Goal: Transaction & Acquisition: Obtain resource

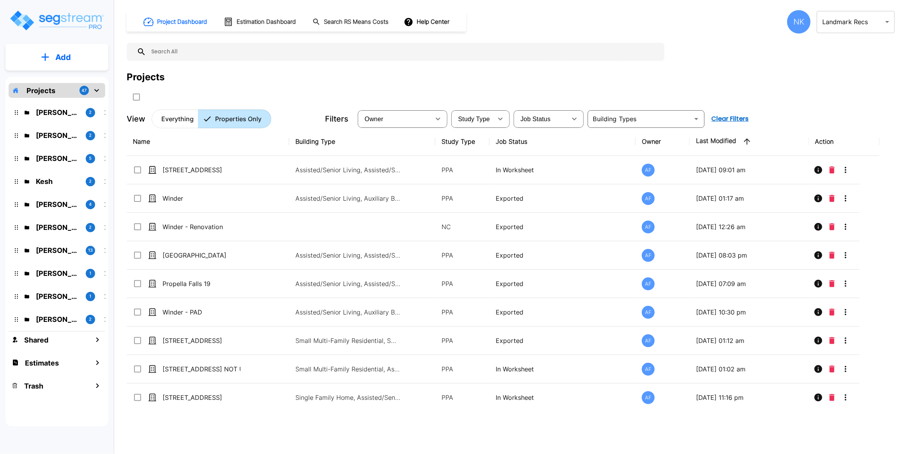
click at [843, 30] on body "× Your report is being generated. Be patient! × We're working on your Modificat…" at bounding box center [450, 227] width 901 height 454
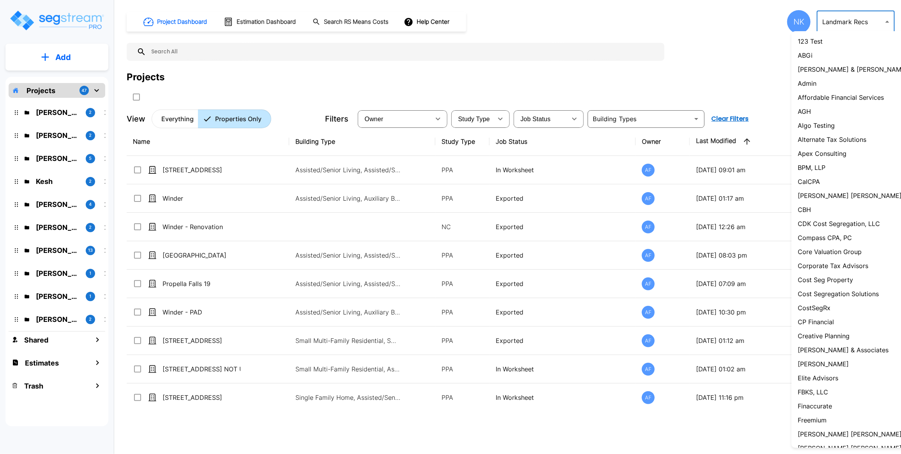
scroll to position [299, 0]
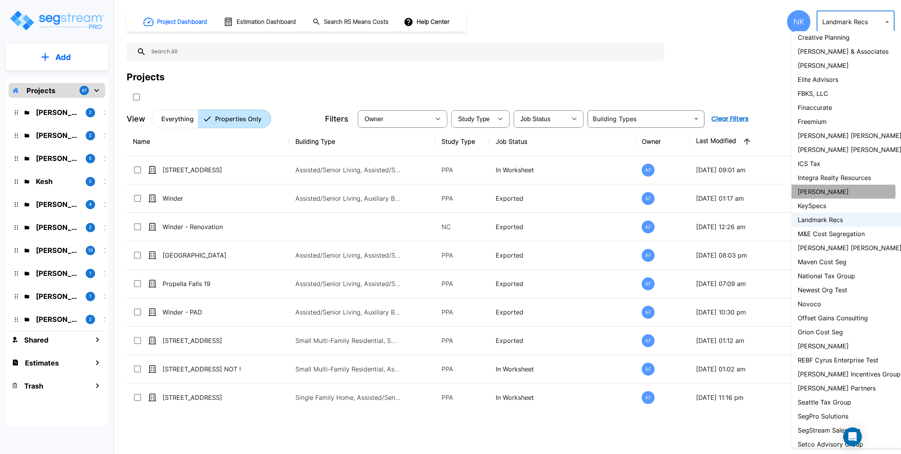
click at [825, 197] on p "[PERSON_NAME]" at bounding box center [823, 191] width 51 height 9
type input "128"
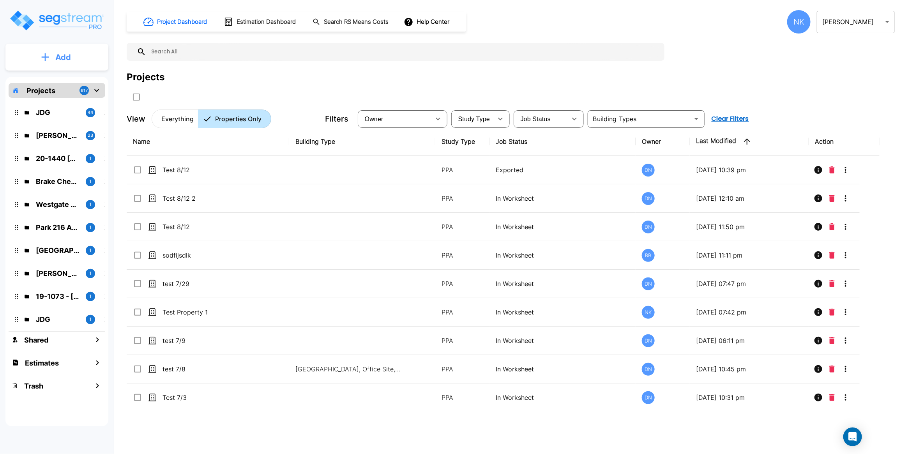
click at [59, 57] on p "Add" at bounding box center [63, 57] width 16 height 12
click at [67, 98] on p "Add Property" at bounding box center [62, 100] width 40 height 9
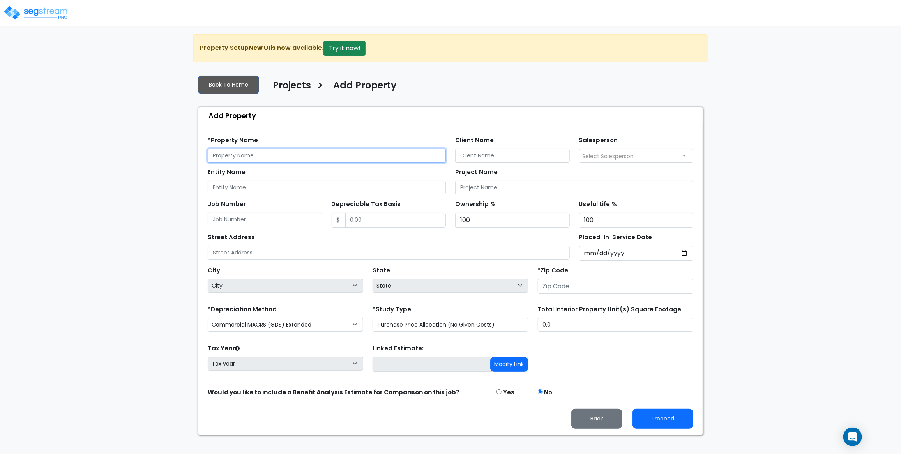
click at [327, 163] on input "text" at bounding box center [327, 156] width 238 height 14
type input "Test 8/15 - 1"
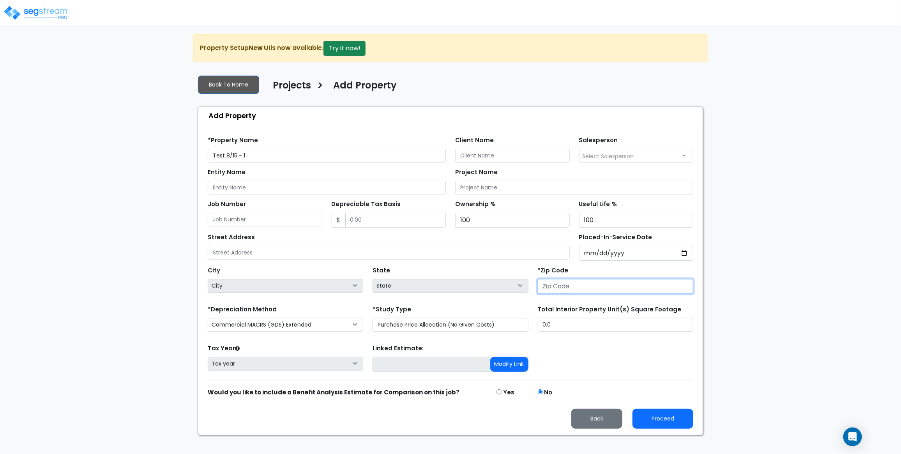
select select "National Average"
type input "30317"
select select "GA"
type input "30317"
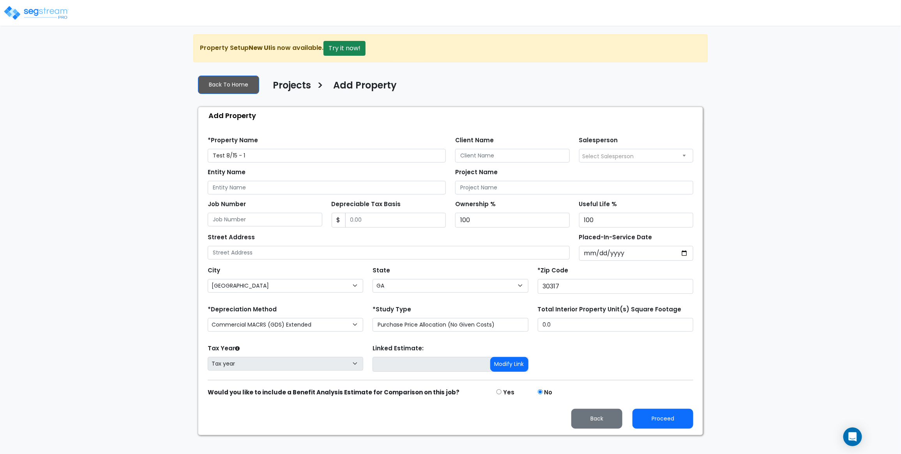
click at [678, 418] on div "Proceed Back" at bounding box center [450, 413] width 495 height 32
click at [687, 425] on button "Proceed" at bounding box center [663, 419] width 61 height 20
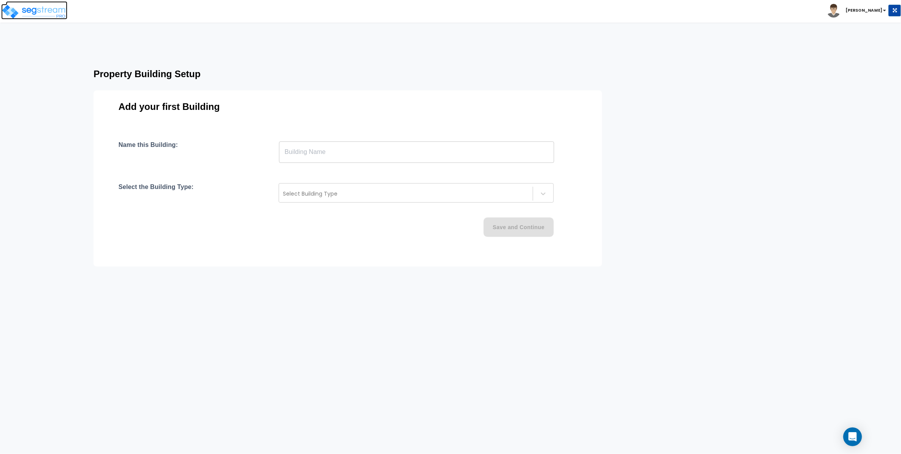
click at [53, 12] on img at bounding box center [34, 12] width 66 height 16
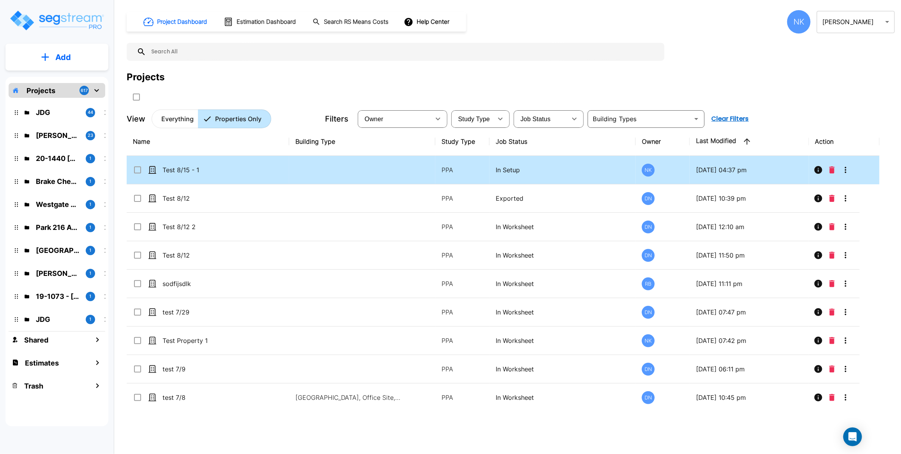
click at [833, 174] on icon "Delete" at bounding box center [832, 169] width 5 height 7
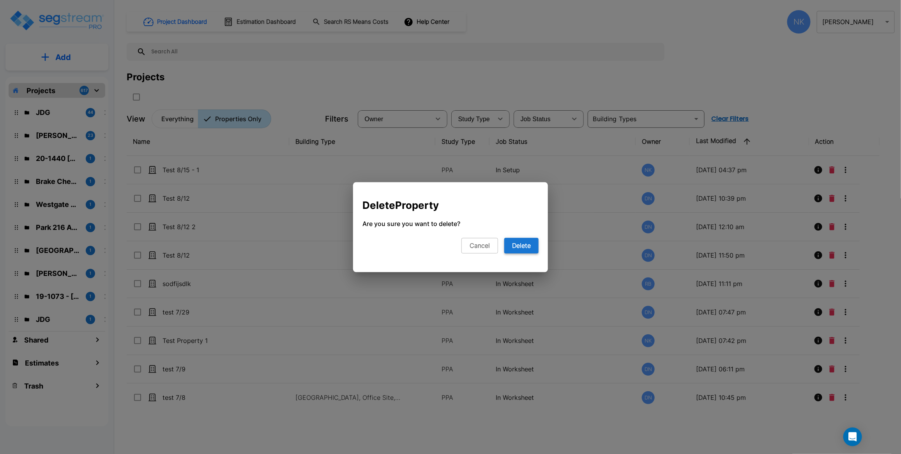
click at [519, 246] on button "Delete" at bounding box center [522, 246] width 34 height 16
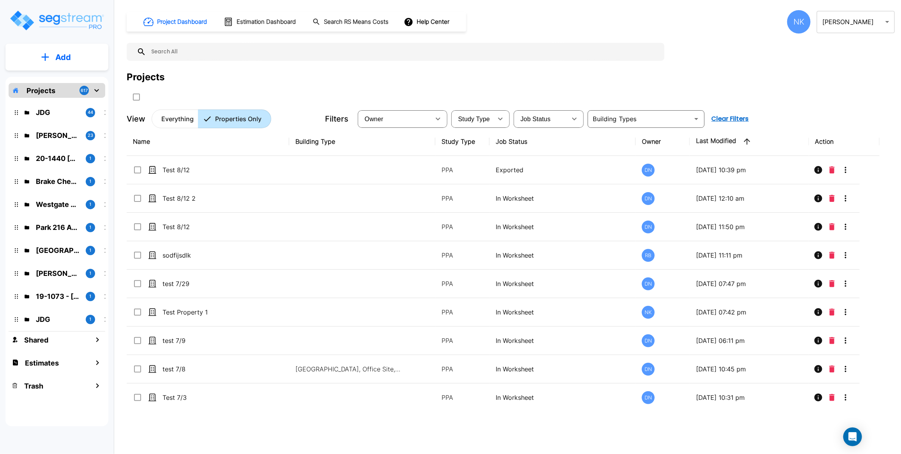
click at [65, 58] on p "Add" at bounding box center [63, 57] width 16 height 12
click at [73, 95] on link "Add Property" at bounding box center [57, 101] width 58 height 16
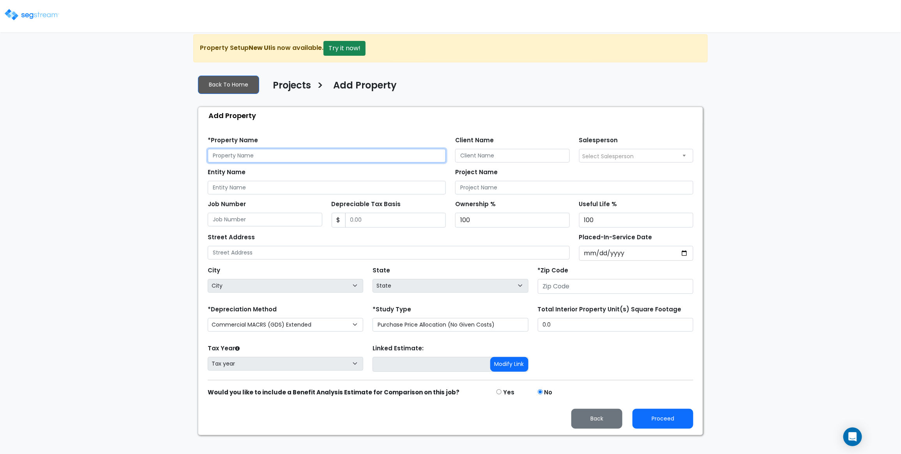
click at [300, 157] on input "text" at bounding box center [327, 156] width 238 height 14
type input "Test 8/15 - 1"
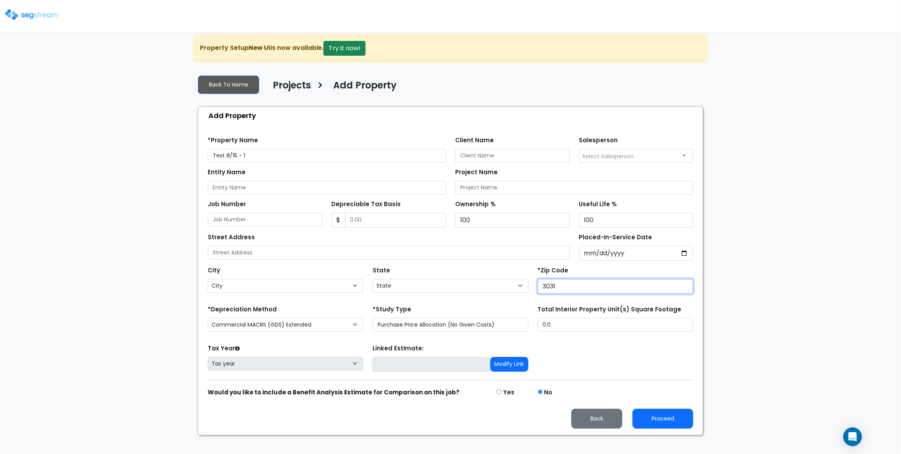
type input "30317"
select select "GA"
type input "30317"
click at [665, 429] on button "Proceed" at bounding box center [663, 419] width 61 height 20
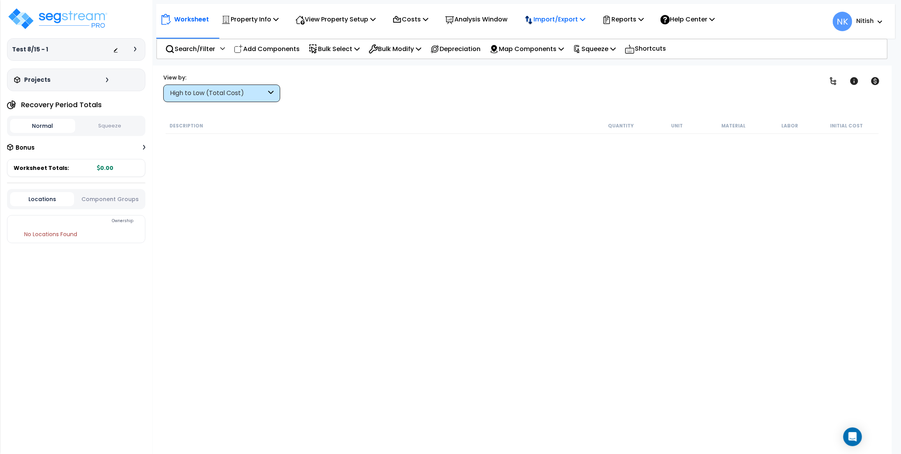
click at [279, 22] on p "Import/Export" at bounding box center [249, 19] width 57 height 11
click at [571, 62] on link "Import RS Means Items" at bounding box center [559, 69] width 77 height 16
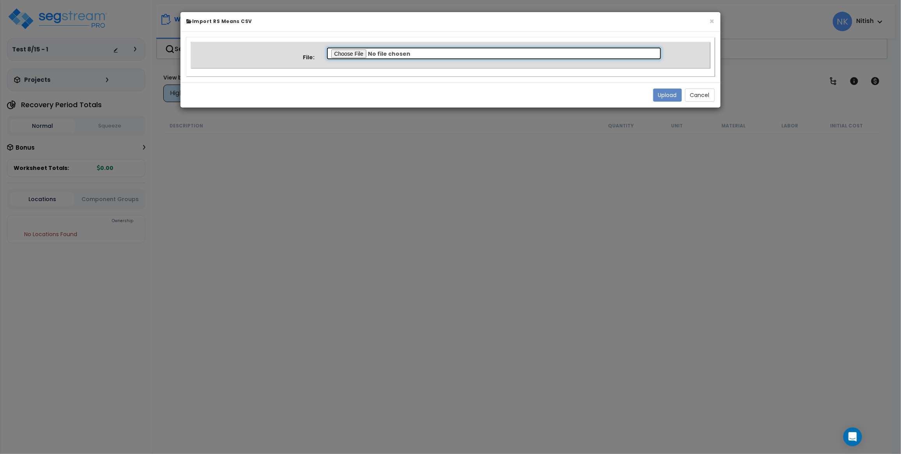
click at [348, 52] on input "file" at bounding box center [494, 53] width 336 height 13
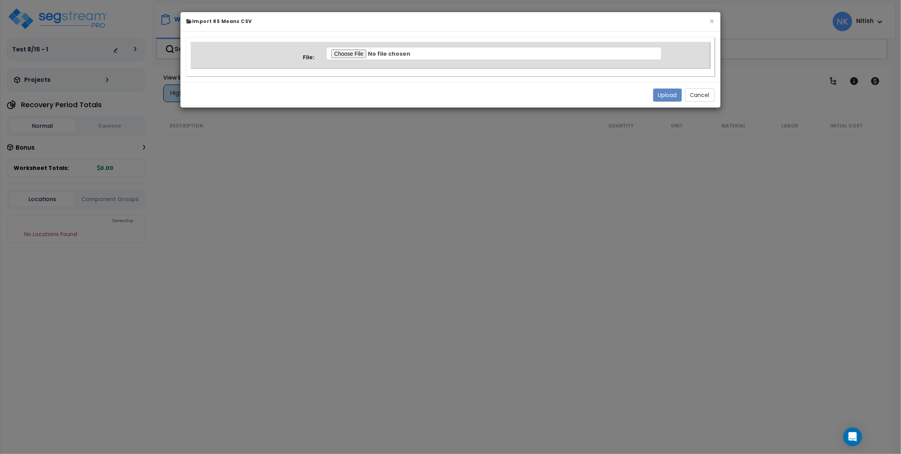
type input "C:\fakepath\Bldg and Site.csv"
click at [675, 96] on button "Upload" at bounding box center [667, 95] width 29 height 13
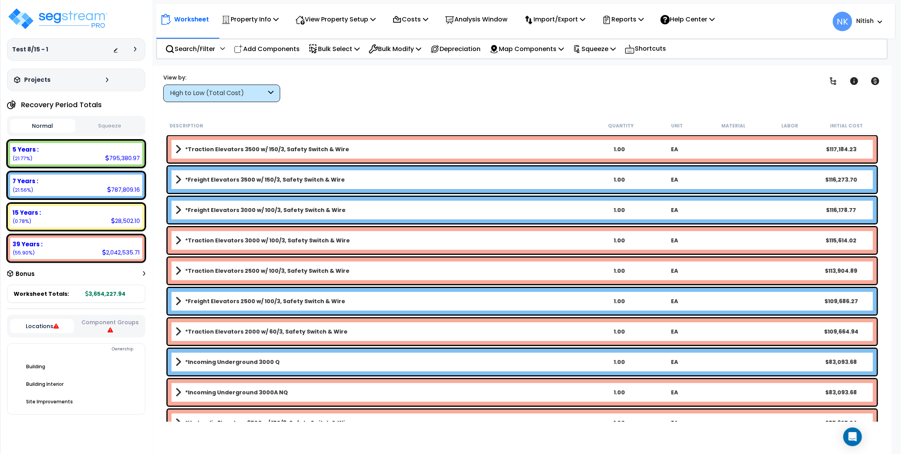
click at [137, 49] on div at bounding box center [137, 49] width 6 height 5
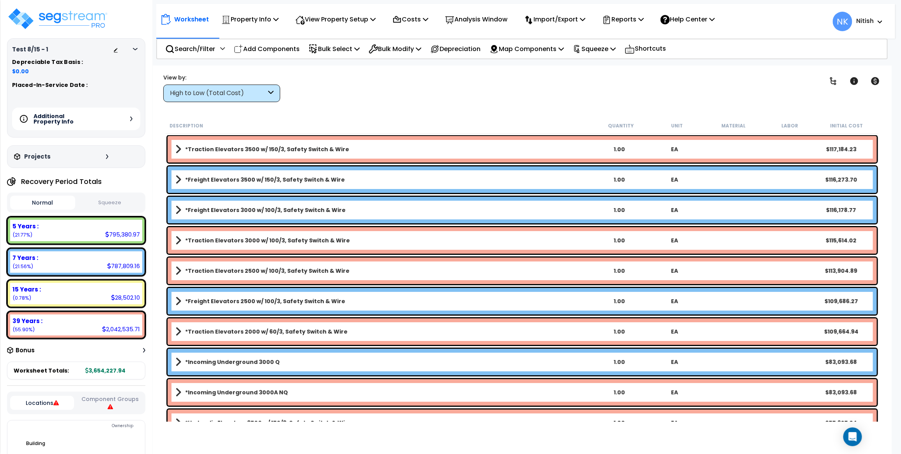
click at [133, 120] on div "Additional Property Info" at bounding box center [76, 119] width 128 height 23
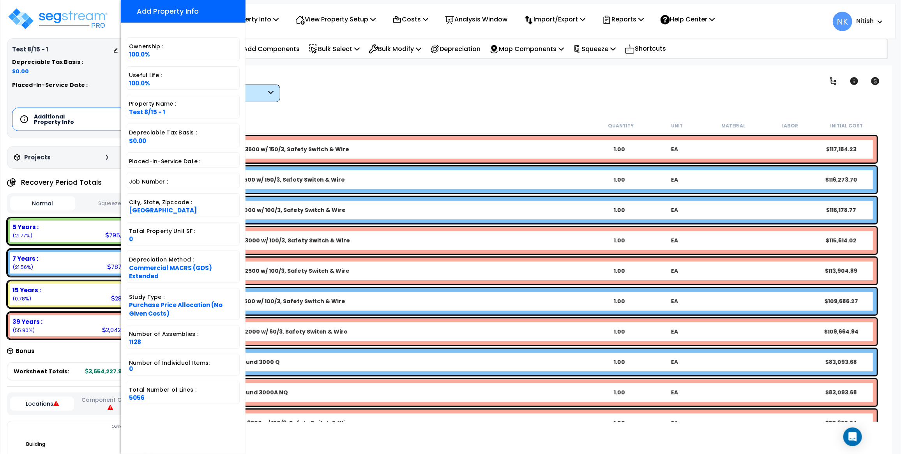
click at [307, 67] on div "Worksheet Property Info Property Setup Add Property Unit Template property Clon…" at bounding box center [522, 293] width 739 height 454
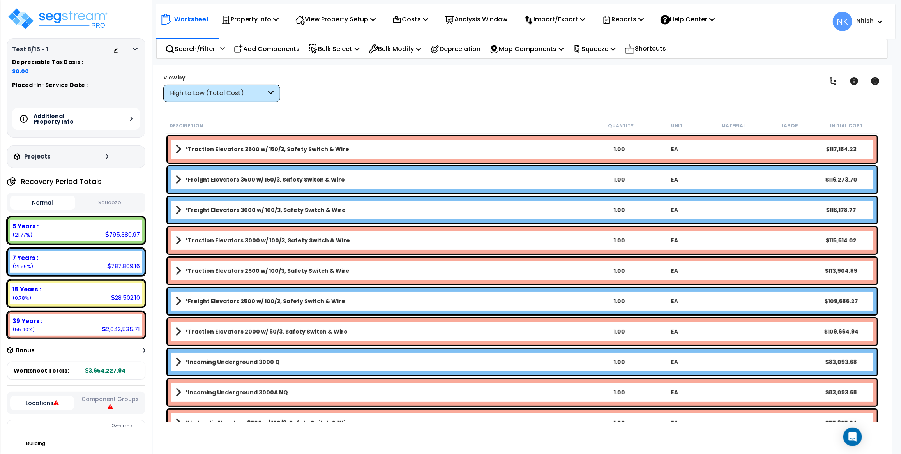
click at [177, 177] on span at bounding box center [178, 179] width 6 height 11
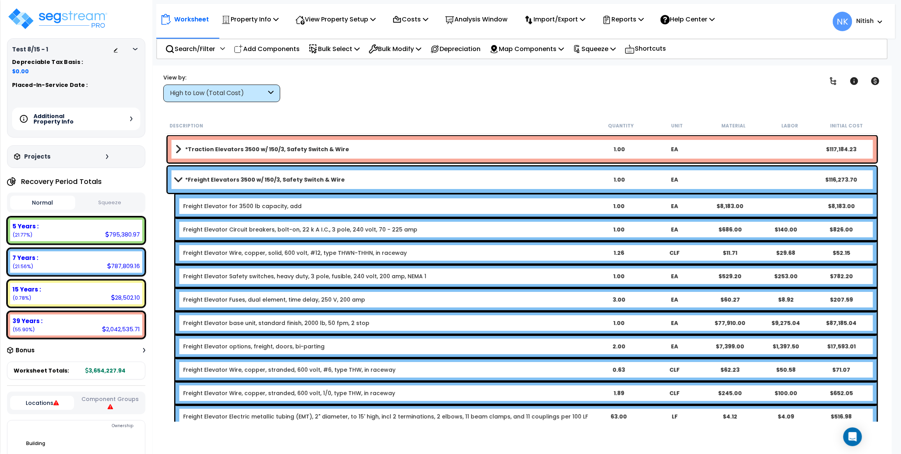
click at [177, 184] on link "*Freight Elevators 3500 w/ 150/3, Safety Switch & Wire" at bounding box center [383, 179] width 416 height 11
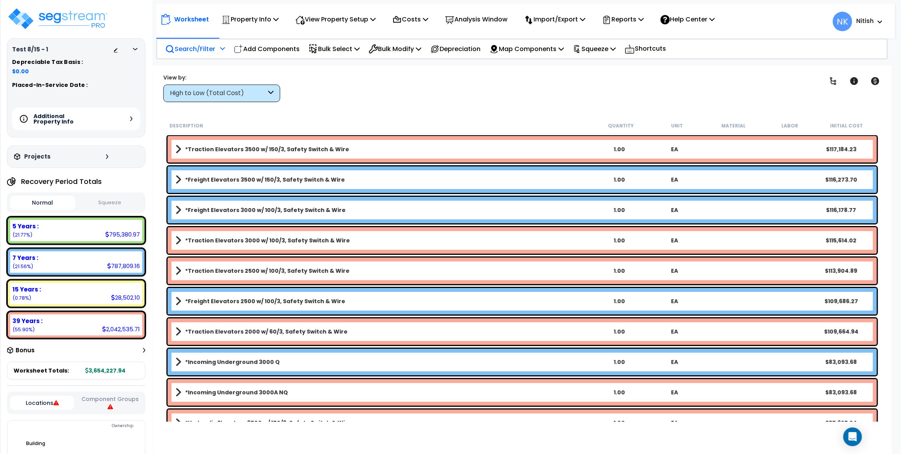
click at [191, 51] on p "Search/Filter" at bounding box center [190, 49] width 50 height 11
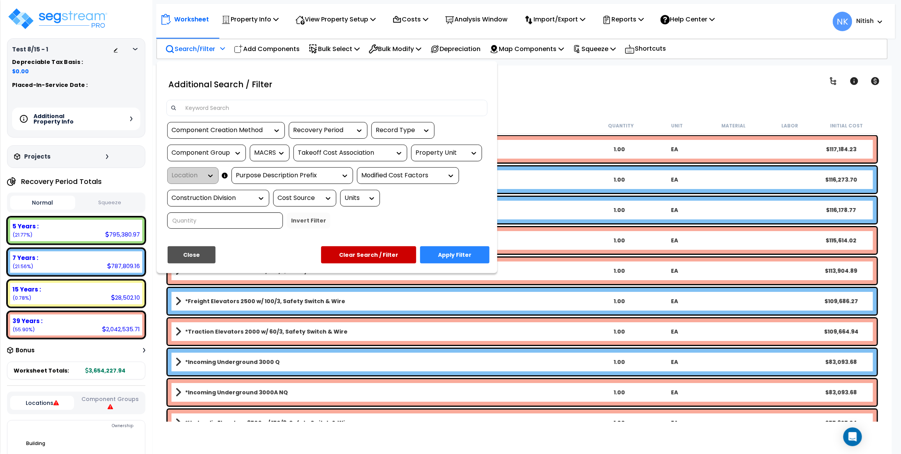
click at [238, 101] on div at bounding box center [326, 108] width 321 height 16
click at [242, 110] on input at bounding box center [332, 108] width 303 height 12
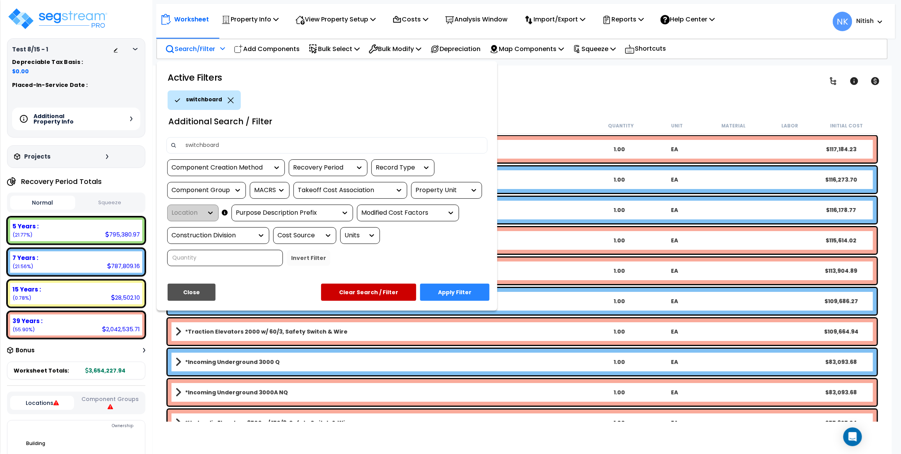
type input "switchboard"
click at [456, 297] on button "Apply Filter" at bounding box center [454, 292] width 69 height 17
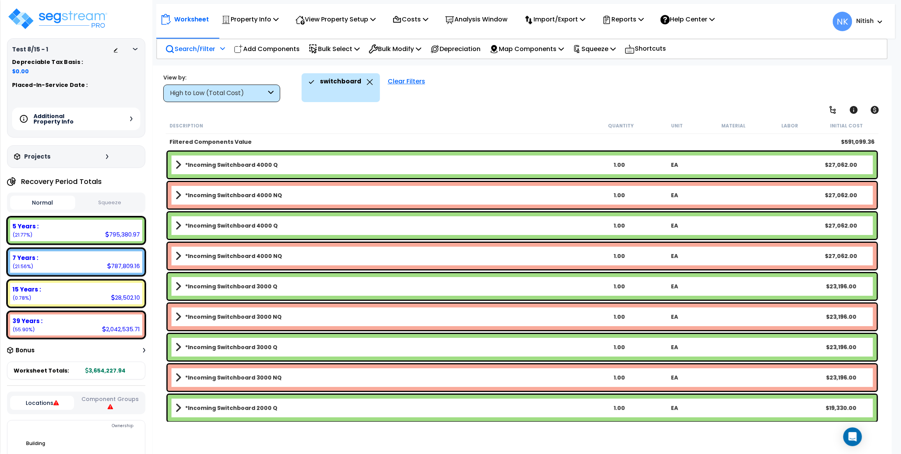
drag, startPoint x: 367, startPoint y: 83, endPoint x: 226, endPoint y: 59, distance: 142.8
click at [367, 83] on icon at bounding box center [370, 82] width 6 height 6
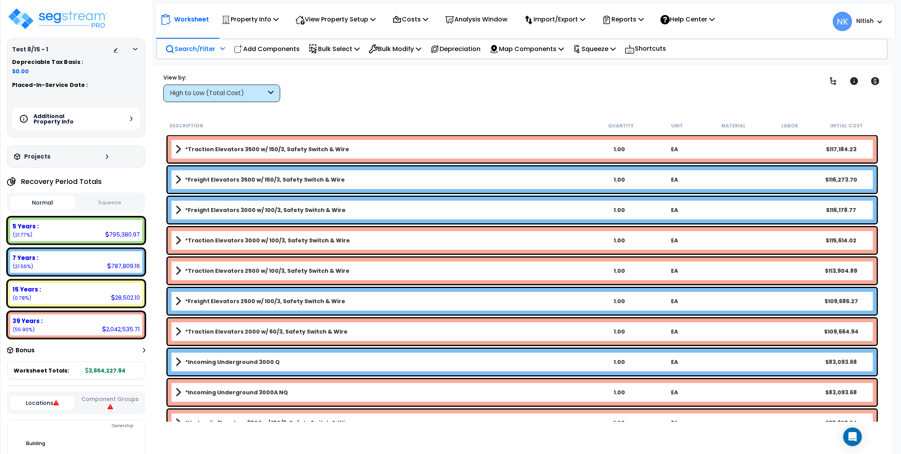
click at [188, 45] on p "Search/Filter" at bounding box center [190, 49] width 50 height 11
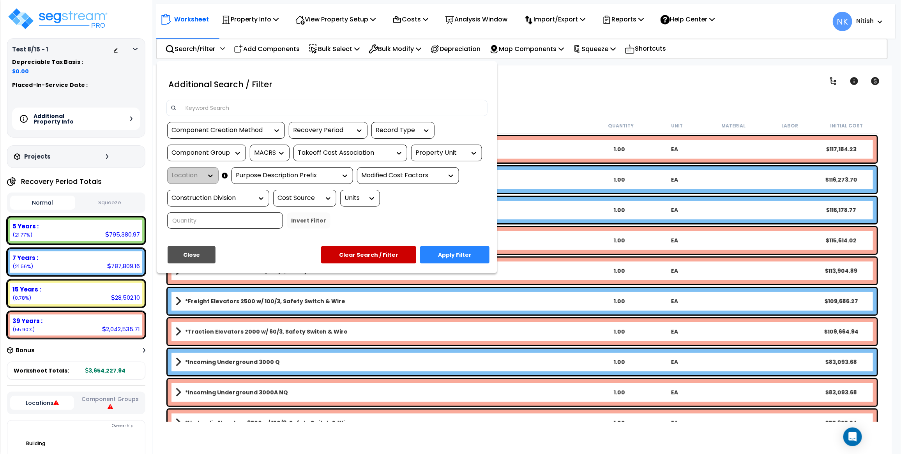
click at [241, 103] on input at bounding box center [332, 108] width 303 height 12
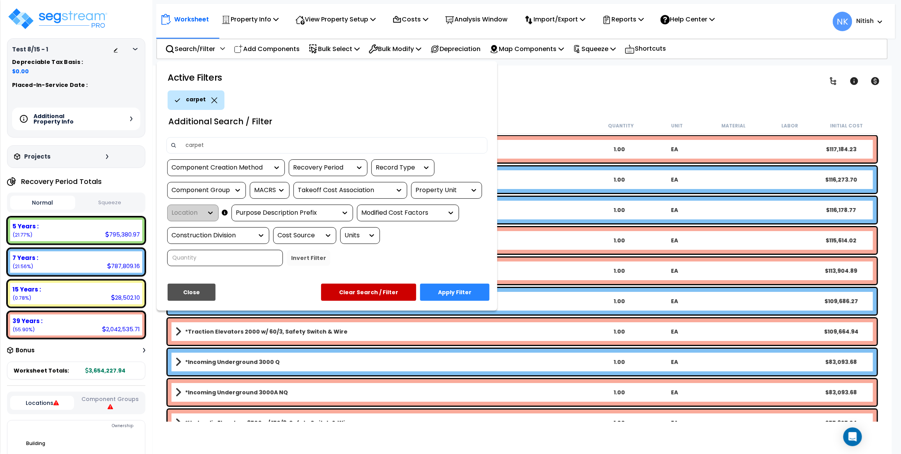
type input "carpet"
click at [448, 292] on button "Apply Filter" at bounding box center [454, 292] width 69 height 17
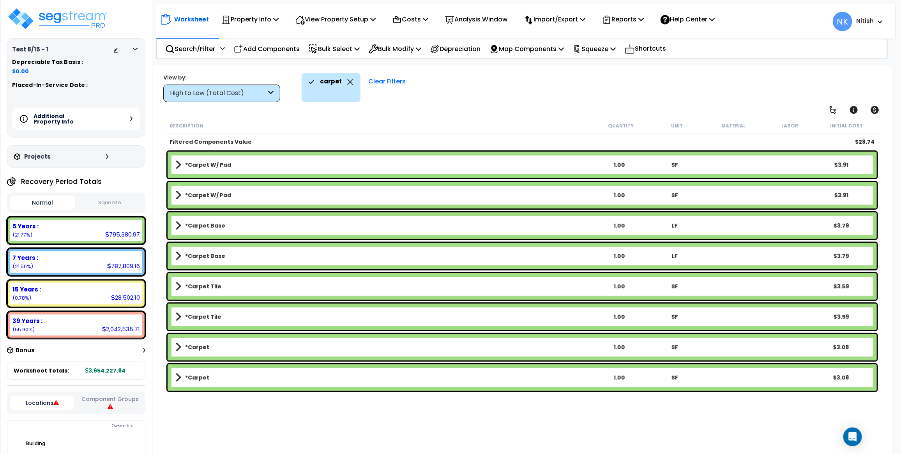
click at [253, 382] on link "*Carpet" at bounding box center [383, 377] width 416 height 11
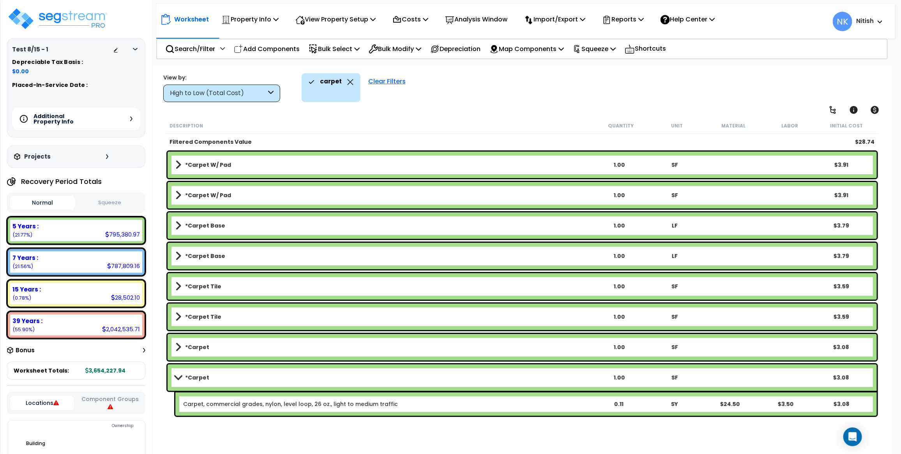
click at [254, 342] on link "*Carpet" at bounding box center [383, 347] width 416 height 11
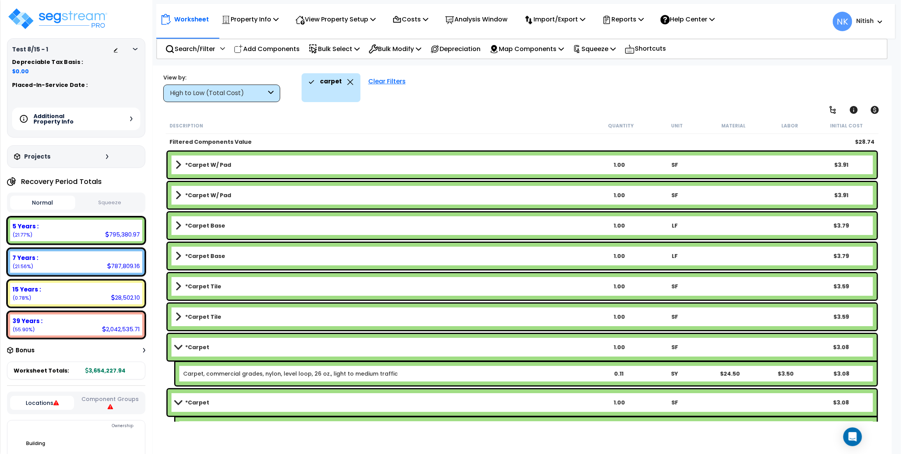
click at [293, 354] on div "*Carpet 1.00 SF $3.08" at bounding box center [523, 347] width 710 height 27
click at [234, 408] on link "*Carpet" at bounding box center [383, 402] width 416 height 11
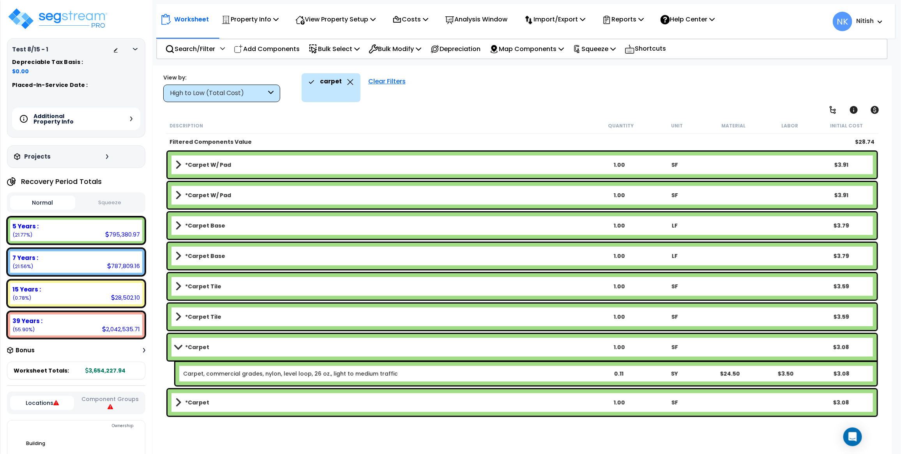
click at [220, 347] on link "*Carpet" at bounding box center [383, 347] width 416 height 11
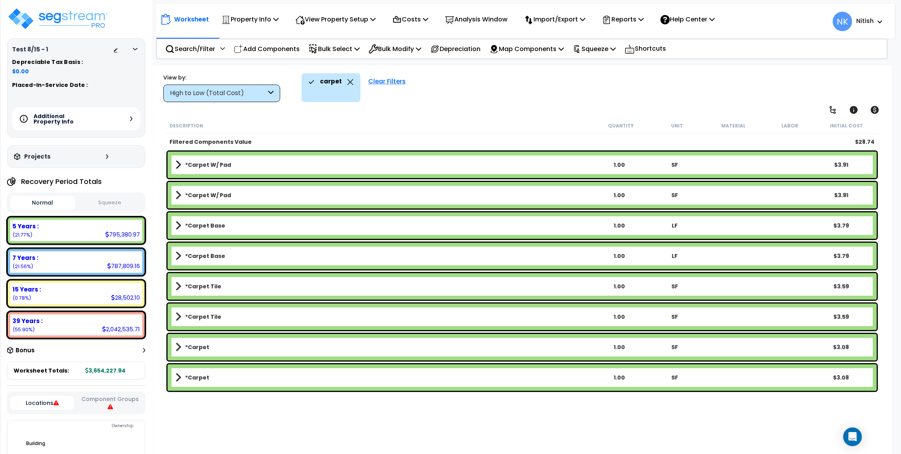
click at [133, 119] on div "Additional Property Info" at bounding box center [76, 119] width 128 height 23
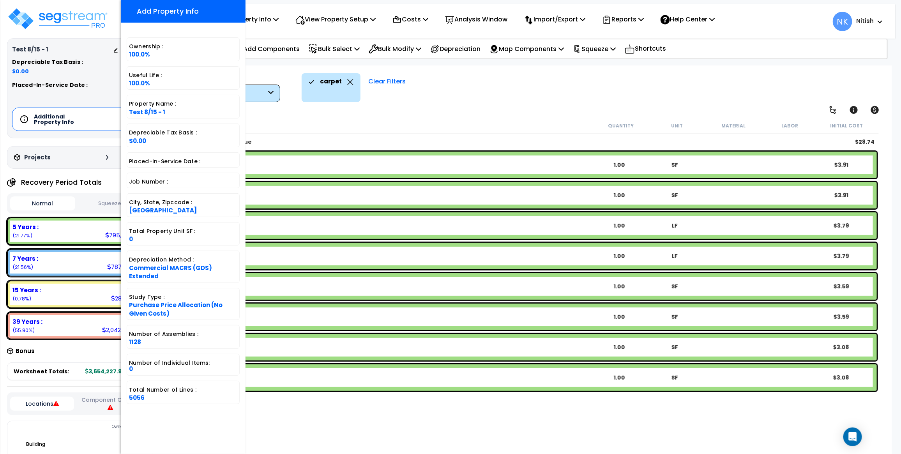
click at [437, 115] on div "Worksheet Property Info Property Setup Add Property Unit Template property Clon…" at bounding box center [522, 293] width 739 height 454
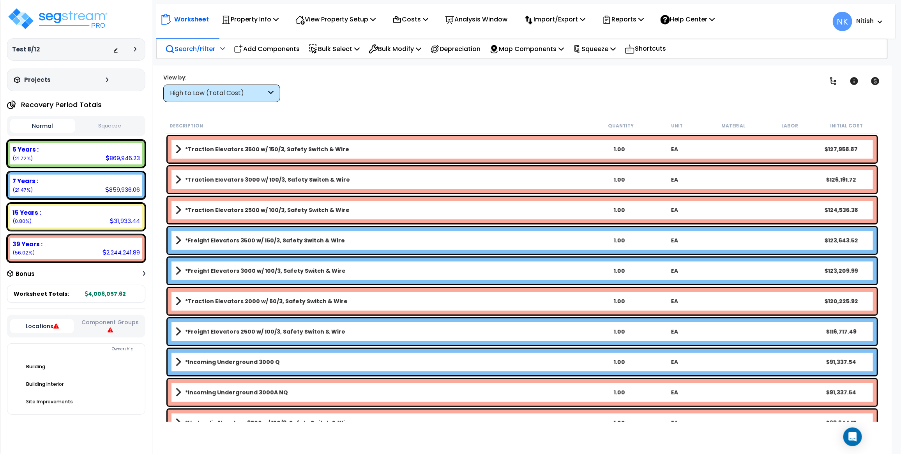
click at [209, 51] on p "Search/Filter" at bounding box center [190, 49] width 50 height 11
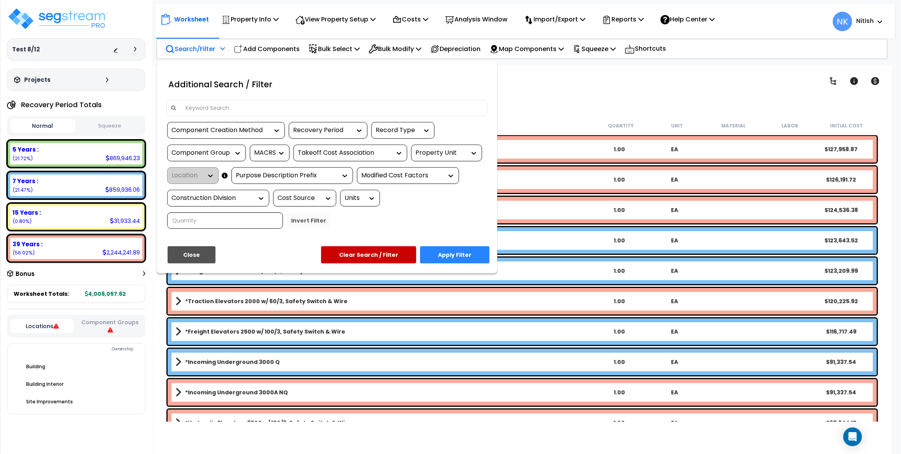
click at [209, 101] on div at bounding box center [326, 108] width 321 height 16
click at [212, 106] on input at bounding box center [332, 108] width 303 height 12
paste input "switchboard"
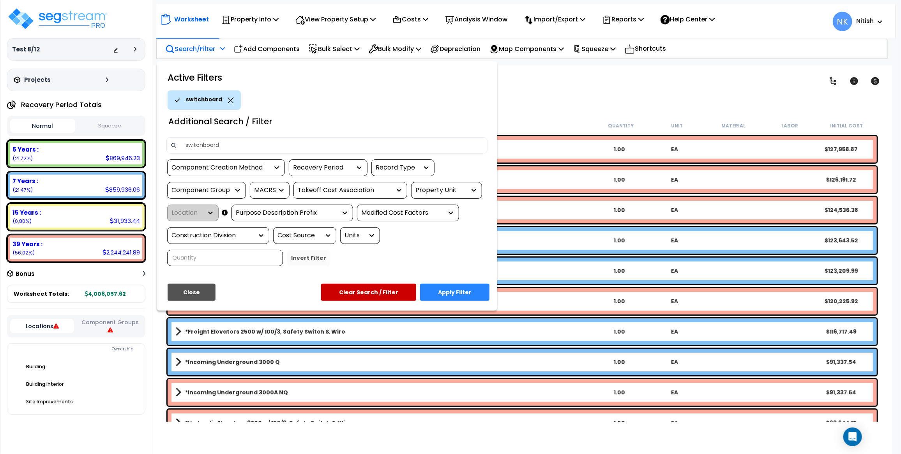
type input "switchboard"
click at [455, 285] on button "Apply Filter" at bounding box center [454, 292] width 69 height 17
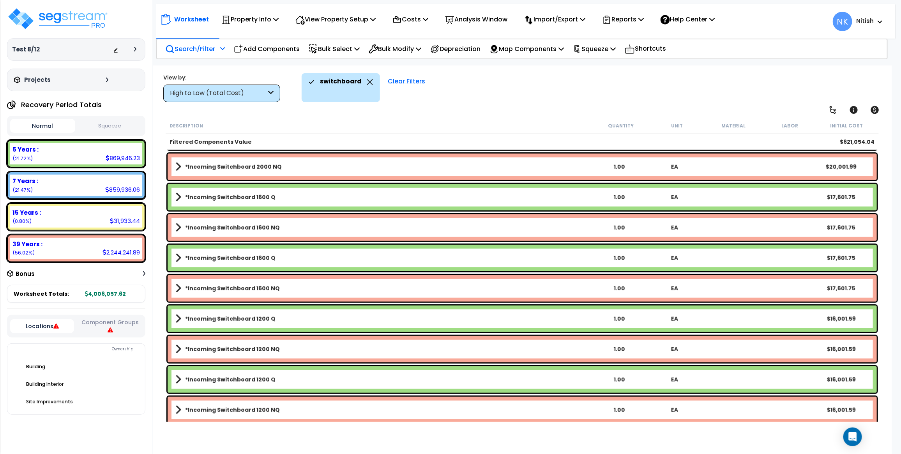
scroll to position [325, 0]
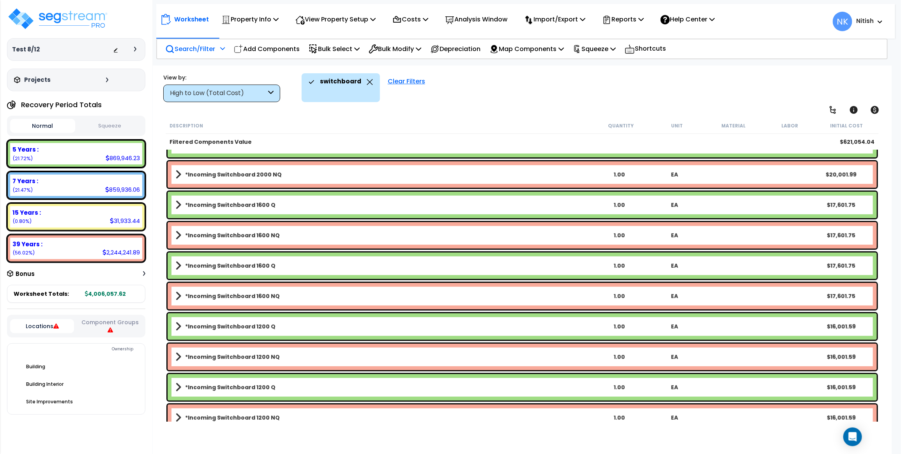
click at [368, 80] on icon at bounding box center [370, 82] width 6 height 6
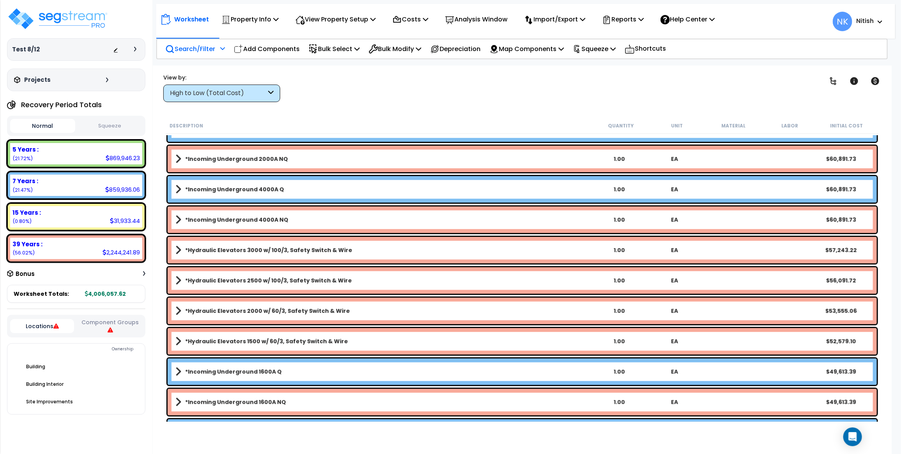
click at [199, 51] on p "Search/Filter" at bounding box center [190, 49] width 50 height 11
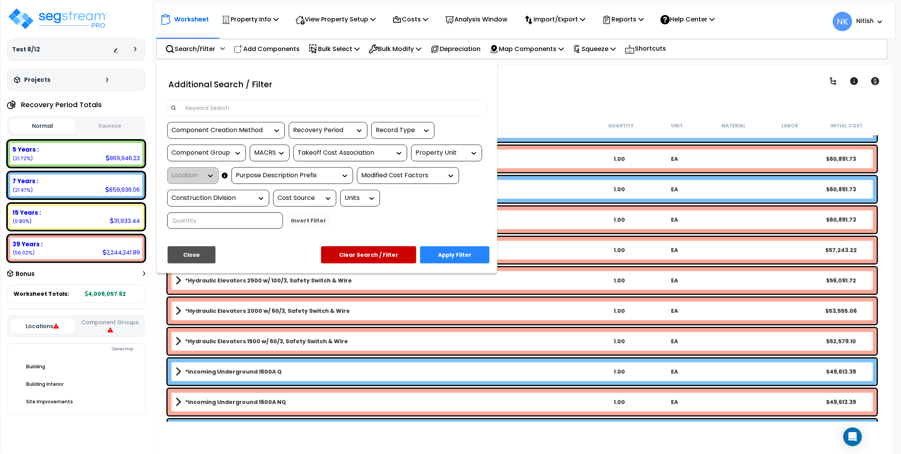
click at [237, 104] on input at bounding box center [332, 108] width 303 height 12
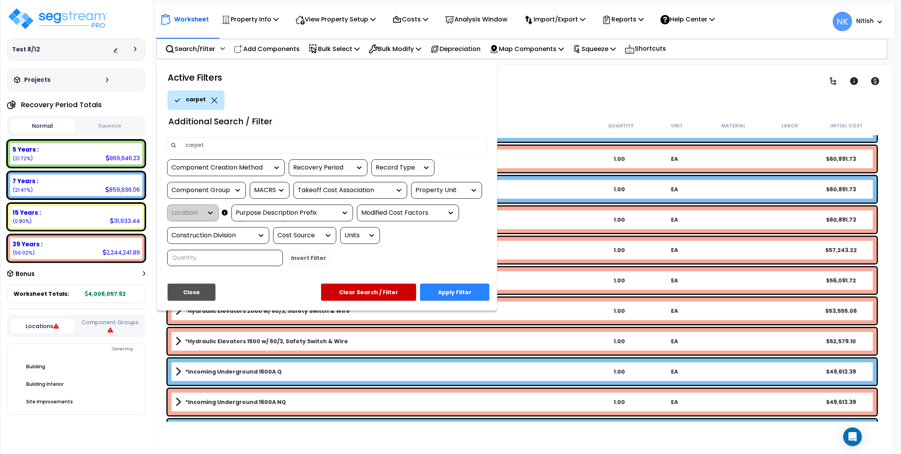
type input "carpet"
click at [443, 296] on button "Apply Filter" at bounding box center [454, 292] width 69 height 17
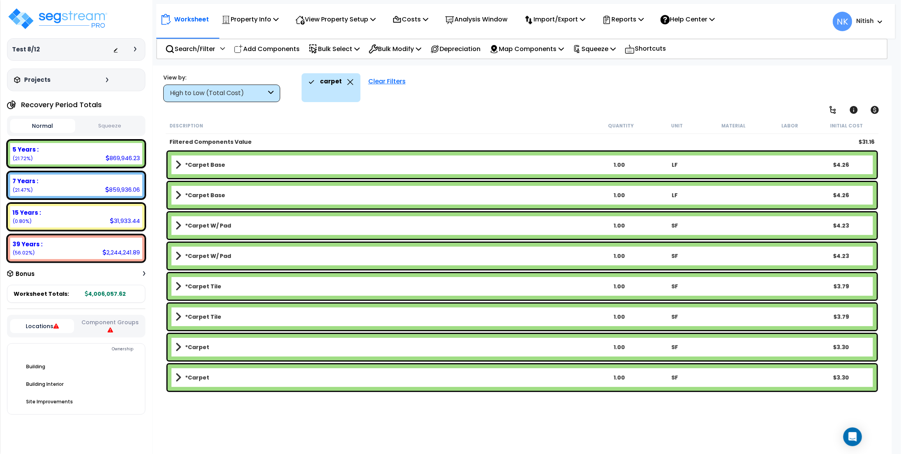
scroll to position [0, 0]
click at [242, 342] on link "*Carpet" at bounding box center [383, 347] width 416 height 11
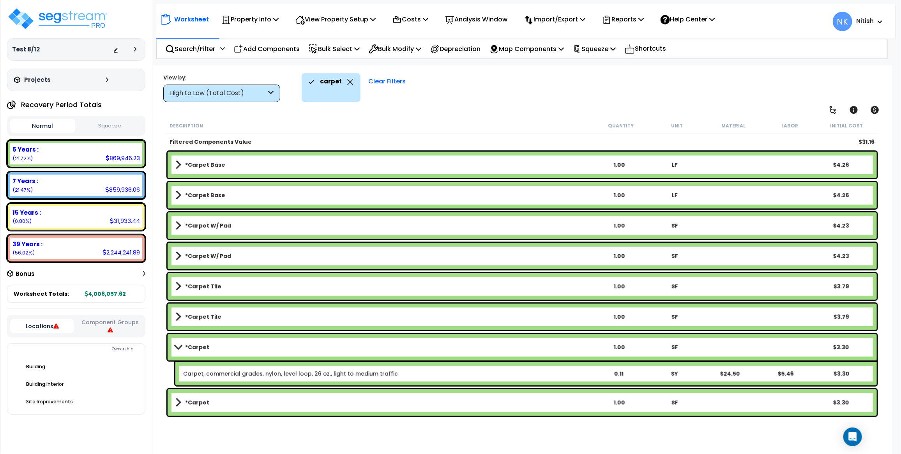
click at [242, 345] on link "*Carpet" at bounding box center [383, 347] width 416 height 11
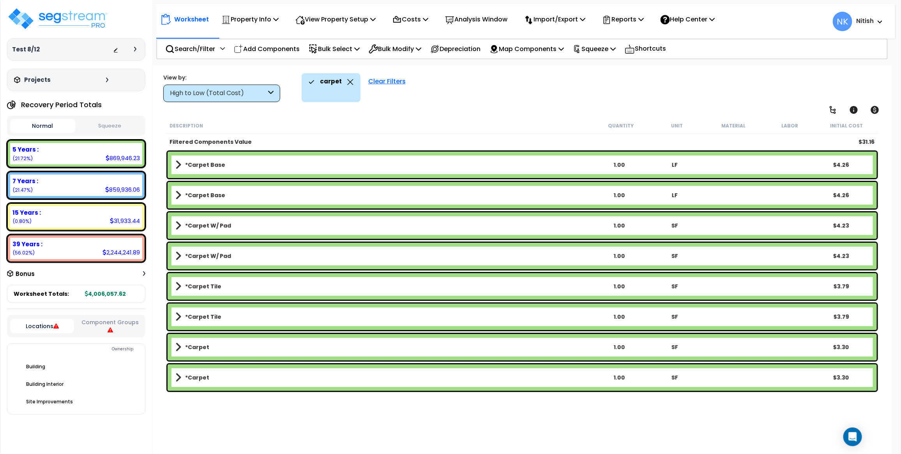
click at [244, 379] on link "*Carpet" at bounding box center [383, 377] width 416 height 11
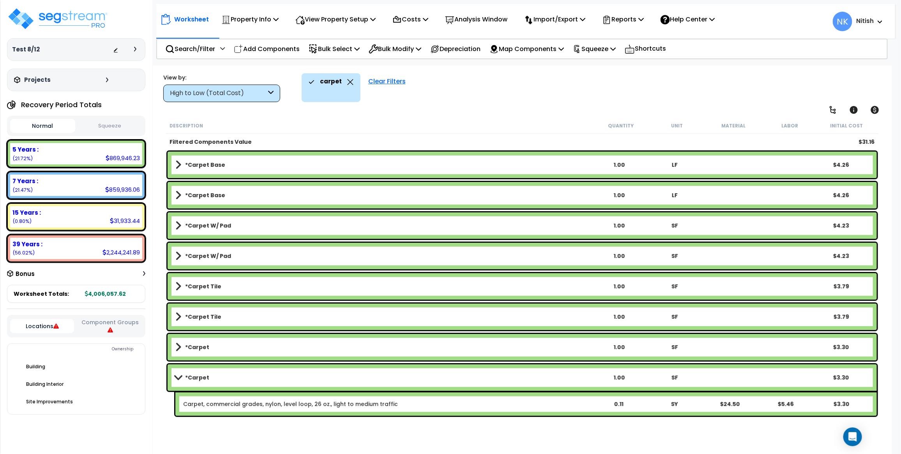
click at [244, 379] on link "*Carpet" at bounding box center [383, 377] width 416 height 11
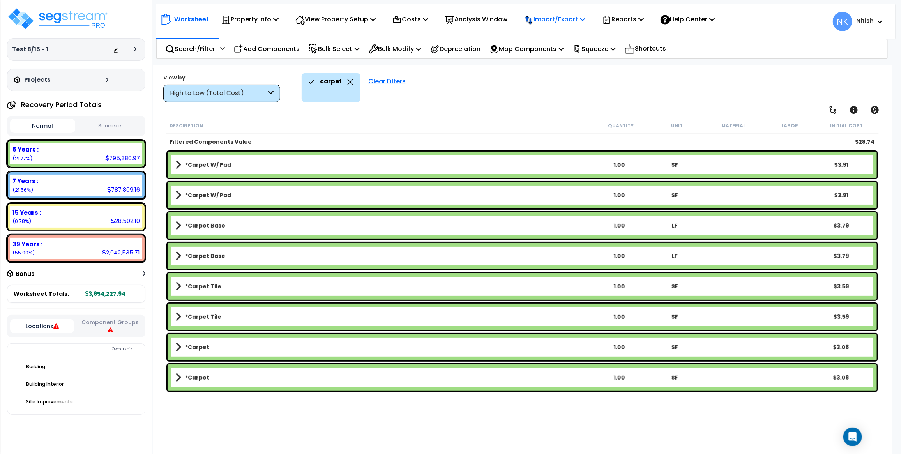
click at [279, 16] on p "Import/Export" at bounding box center [249, 19] width 57 height 11
click at [642, 16] on p "Reports" at bounding box center [623, 19] width 42 height 11
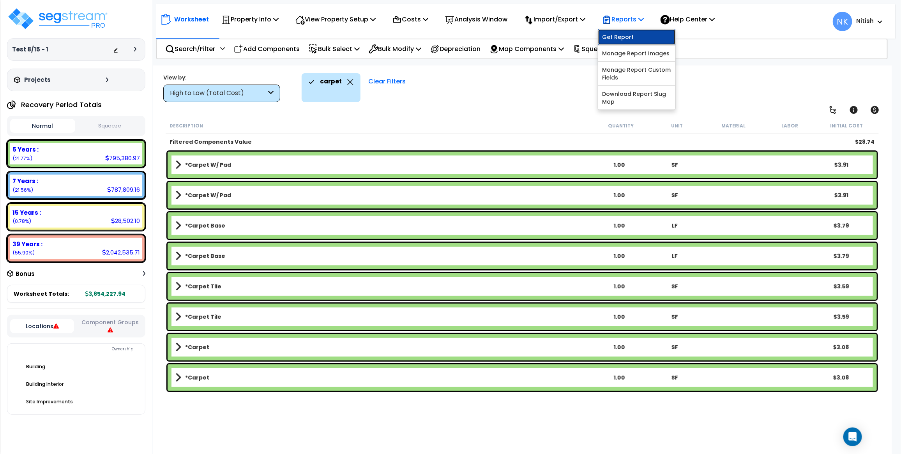
click at [646, 29] on link "Get Report" at bounding box center [637, 37] width 77 height 16
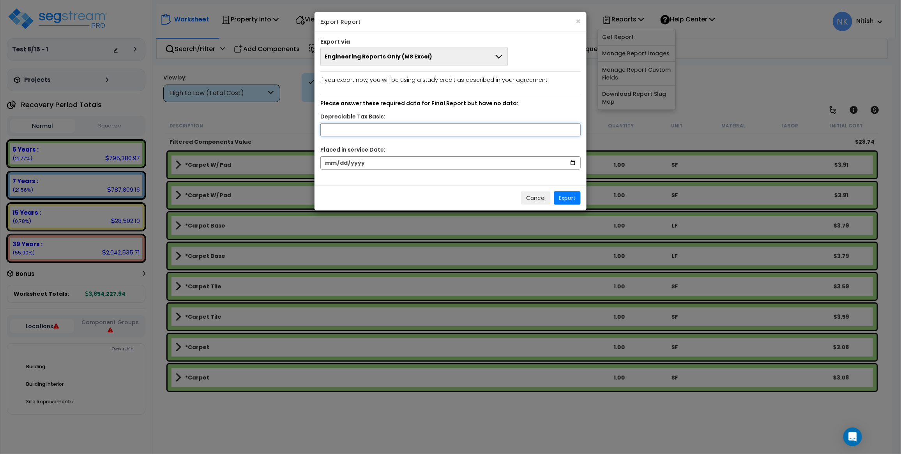
click at [439, 127] on input "text" at bounding box center [451, 129] width 260 height 13
type input "1,000,000"
type input "[DATE]"
click at [564, 196] on button "Export" at bounding box center [567, 197] width 27 height 13
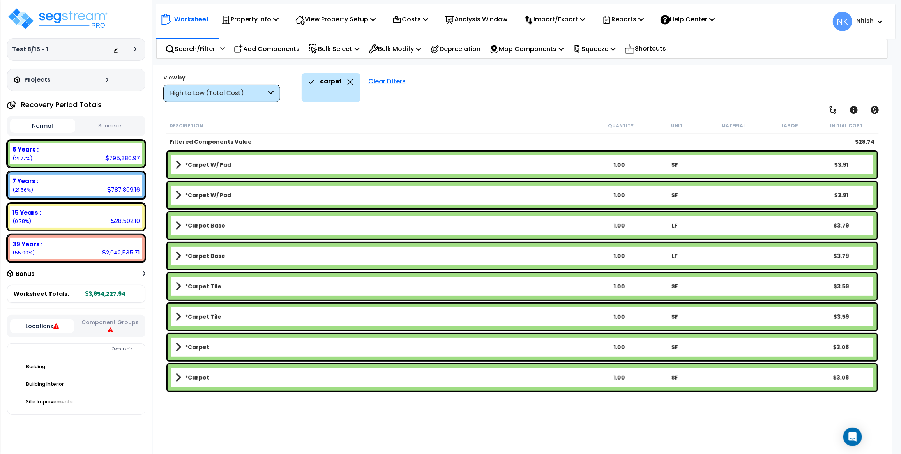
click at [347, 80] on icon at bounding box center [350, 82] width 6 height 6
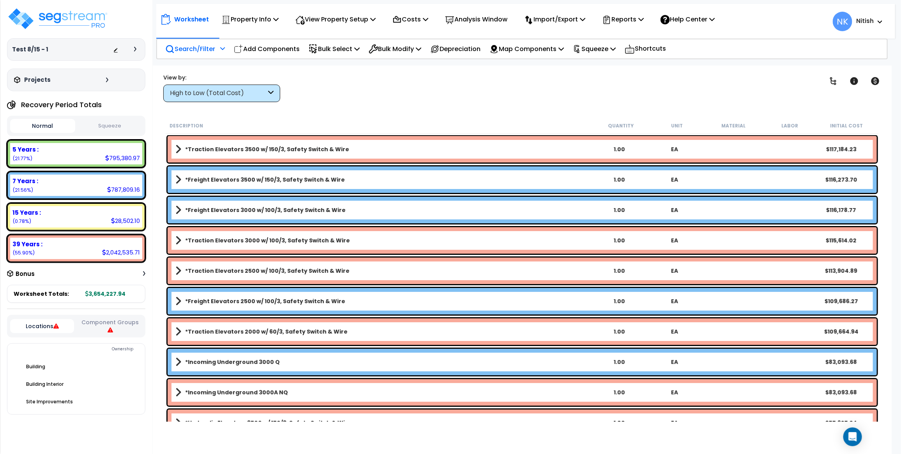
click at [202, 50] on p "Search/Filter" at bounding box center [190, 49] width 50 height 11
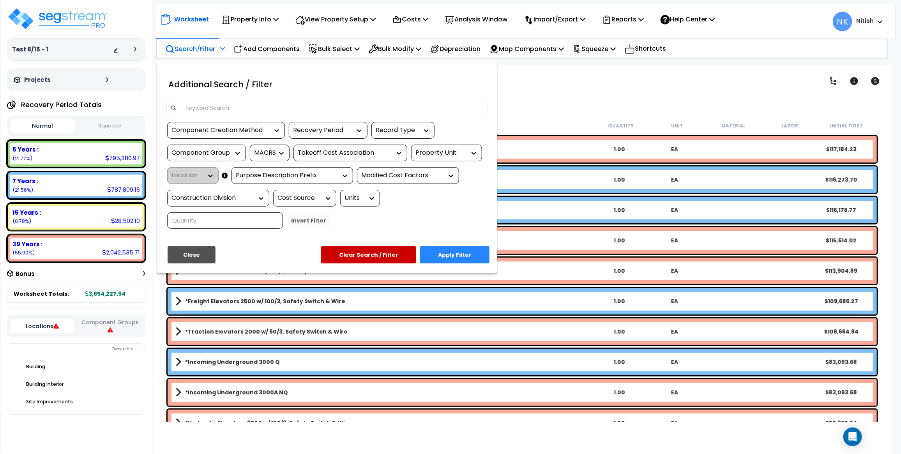
drag, startPoint x: 246, startPoint y: 99, endPoint x: 251, endPoint y: 110, distance: 11.9
click at [247, 100] on div "Additional Search / Filter Component Creation Method Recovery Period Record Typ…" at bounding box center [327, 154] width 333 height 162
click at [253, 110] on input at bounding box center [332, 108] width 303 height 12
paste input "*Exterior Windows Double Hung Aluminum"
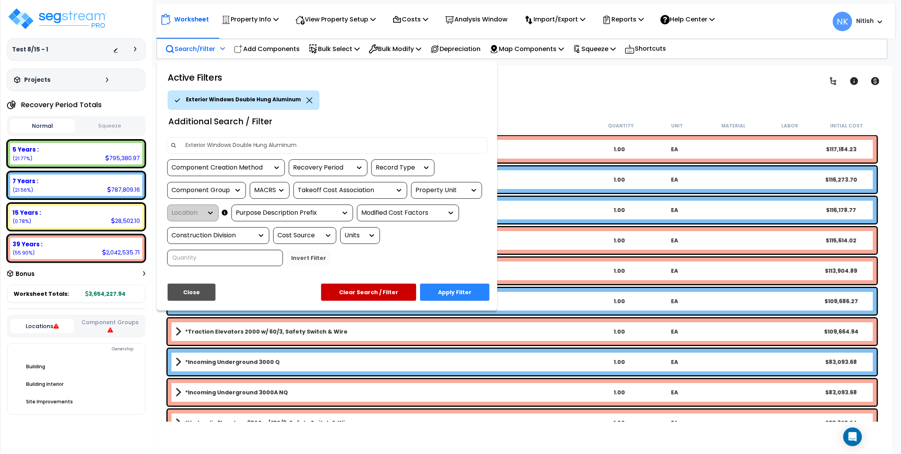
type input "Exterior Windows Double Hung Aluminum"
click at [447, 301] on button "Apply Filter" at bounding box center [454, 292] width 69 height 17
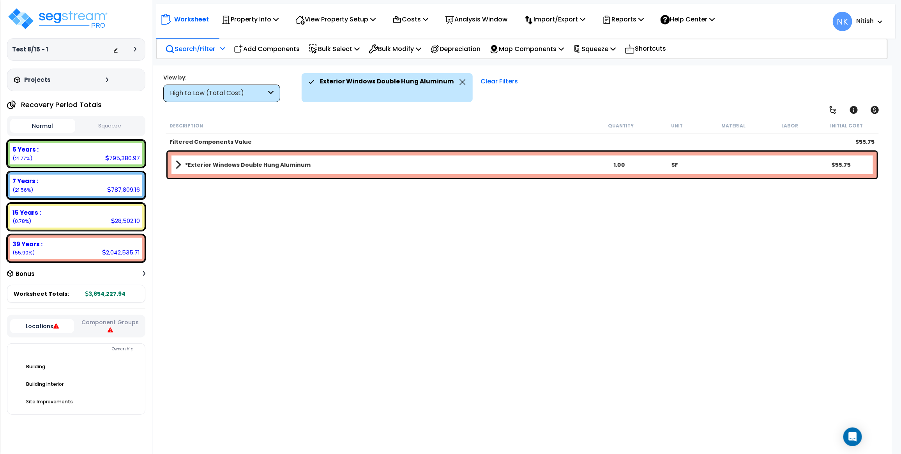
click at [250, 169] on link "*Exterior Windows Double Hung Aluminum" at bounding box center [383, 164] width 416 height 11
click at [250, 166] on b "*Exterior Windows Double Hung Aluminum" at bounding box center [248, 165] width 126 height 8
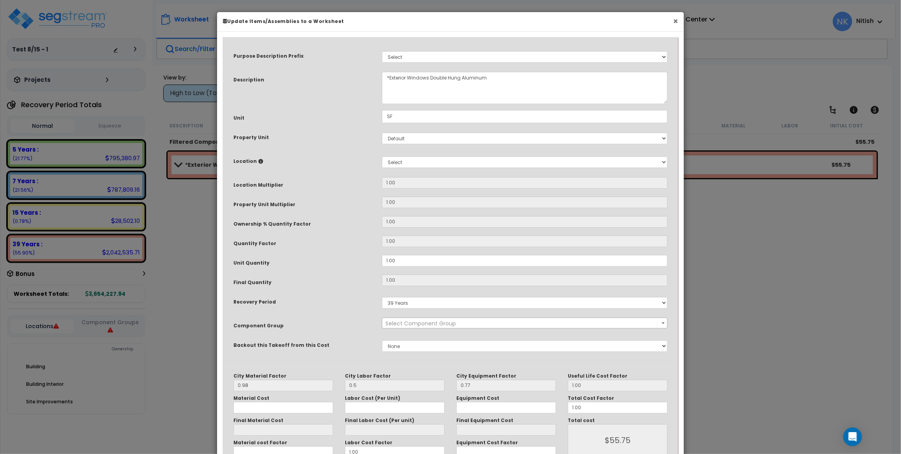
click at [675, 21] on button "×" at bounding box center [675, 21] width 5 height 8
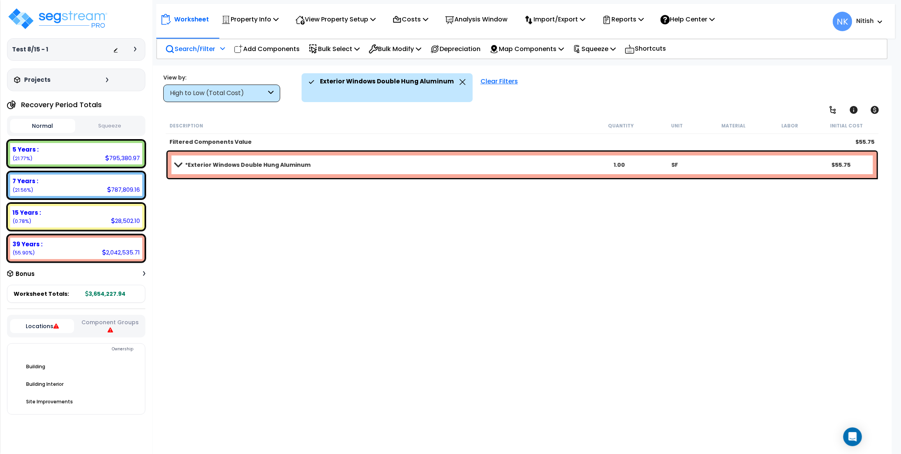
click at [350, 163] on link "*Exterior Windows Double Hung Aluminum" at bounding box center [383, 164] width 416 height 11
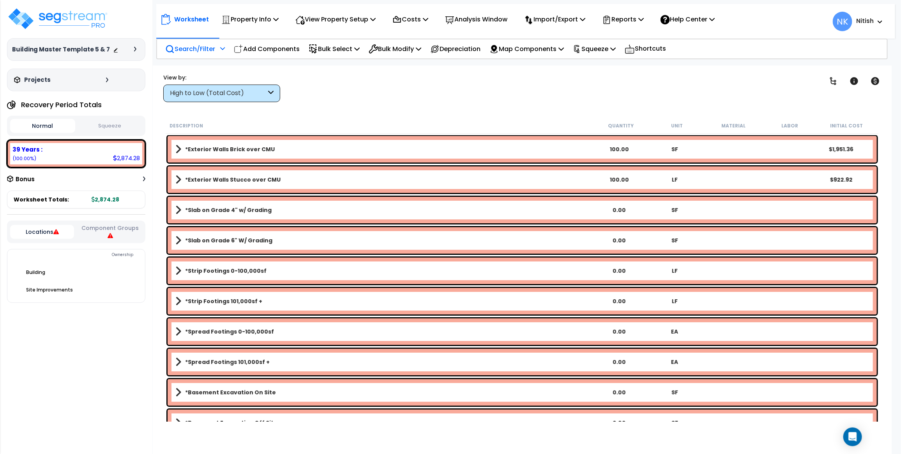
click at [204, 53] on p "Search/Filter" at bounding box center [190, 49] width 50 height 11
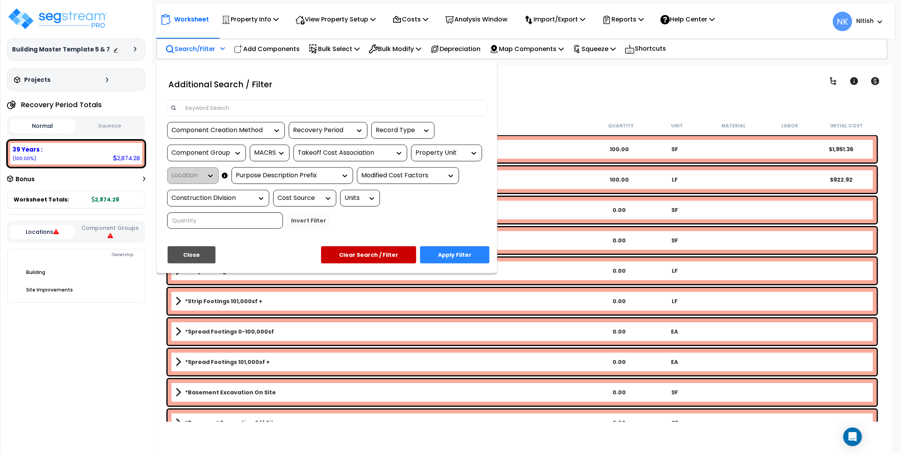
click at [225, 118] on div at bounding box center [327, 111] width 333 height 22
click at [225, 105] on input at bounding box center [332, 108] width 303 height 12
paste input "*Exterior Windows Double Hung Aluminum"
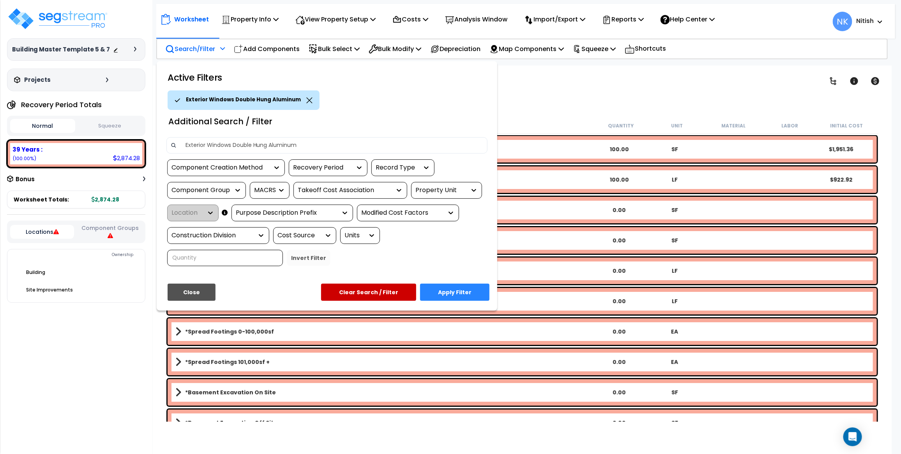
type input "Exterior Windows Double Hung Aluminum"
click at [484, 291] on button "Apply Filter" at bounding box center [454, 292] width 69 height 17
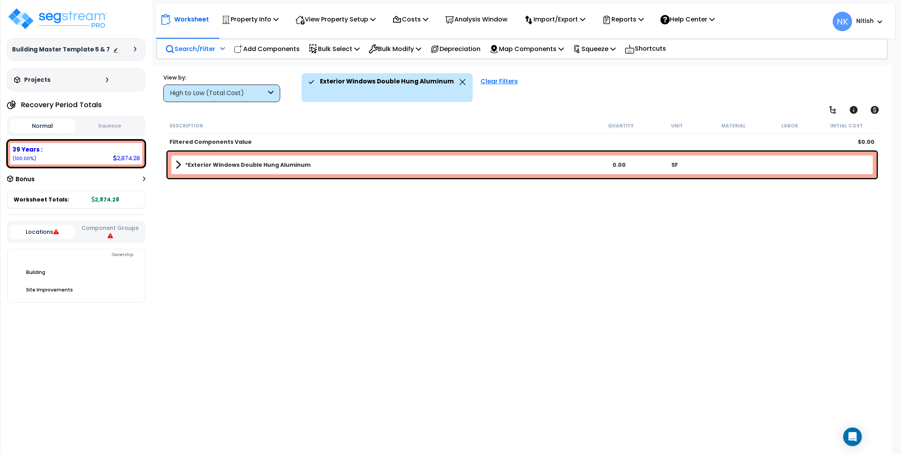
click at [178, 166] on span at bounding box center [178, 164] width 6 height 11
click at [178, 166] on span at bounding box center [178, 165] width 11 height 6
click at [178, 166] on span at bounding box center [178, 164] width 6 height 11
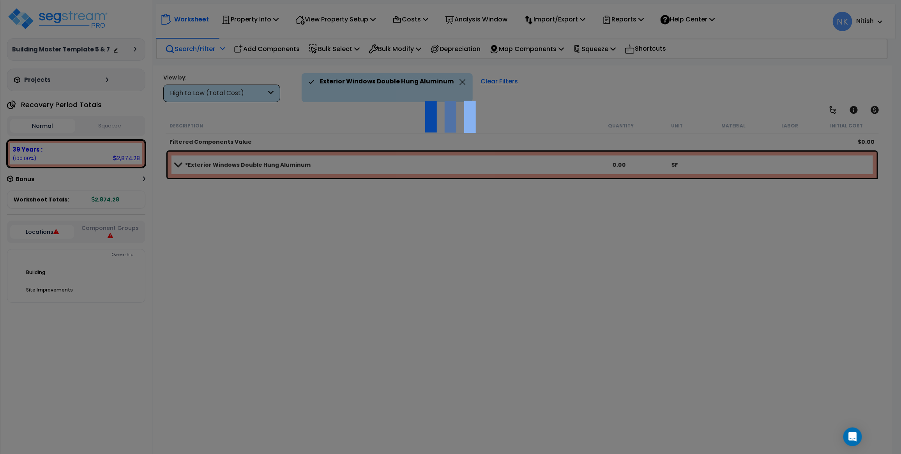
click at [463, 117] on img at bounding box center [451, 117] width 78 height 78
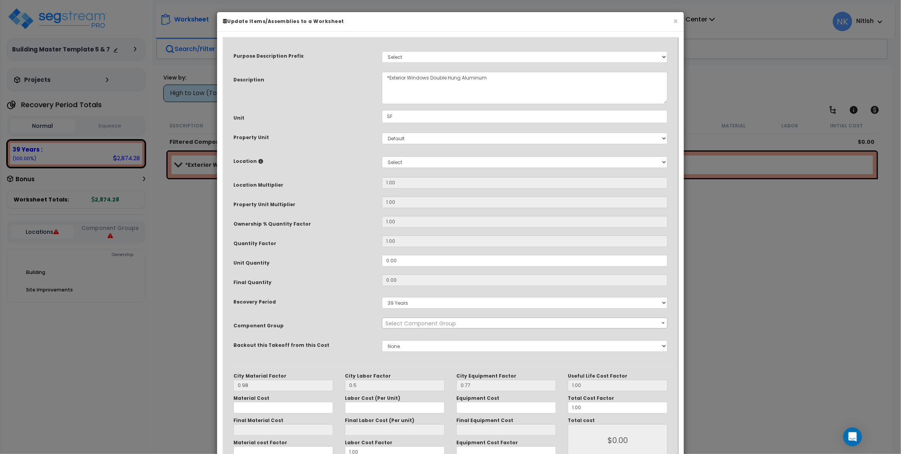
click at [175, 108] on div "× Update Items/Assemblies to a Worksheet Purpose Description Prefix Select Stai…" at bounding box center [450, 227] width 901 height 454
click at [676, 20] on button "×" at bounding box center [675, 21] width 5 height 8
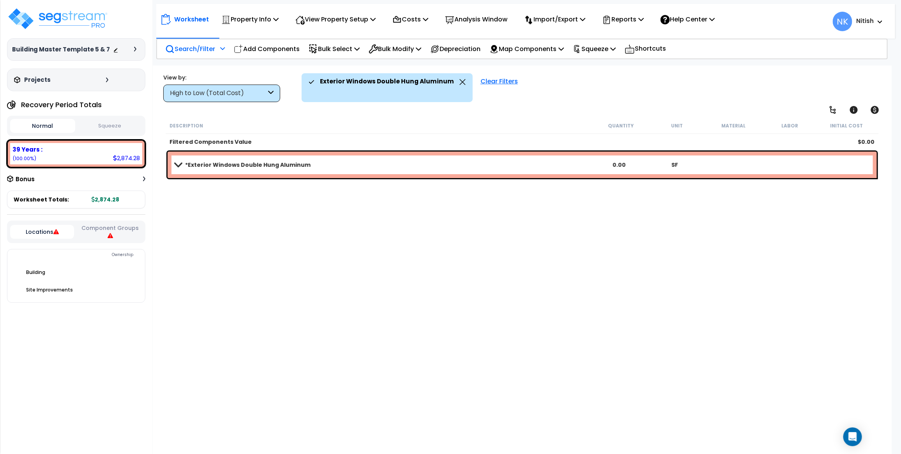
click at [460, 81] on icon at bounding box center [463, 82] width 6 height 6
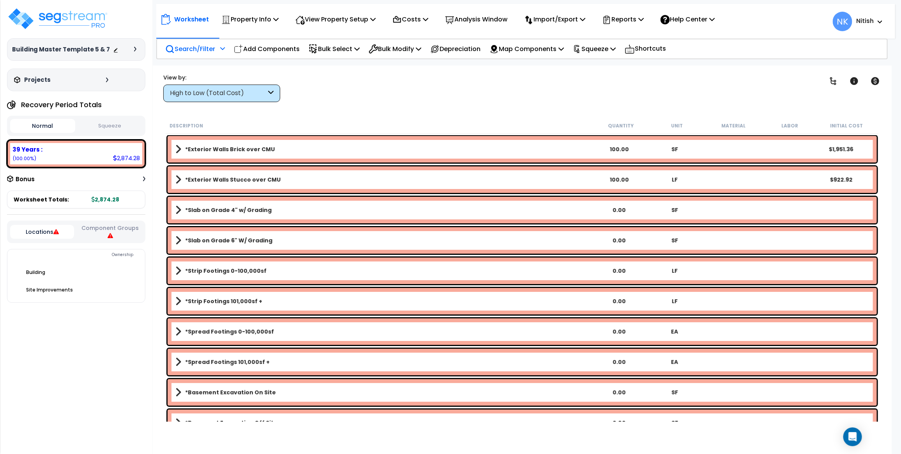
click at [177, 149] on span at bounding box center [178, 149] width 6 height 11
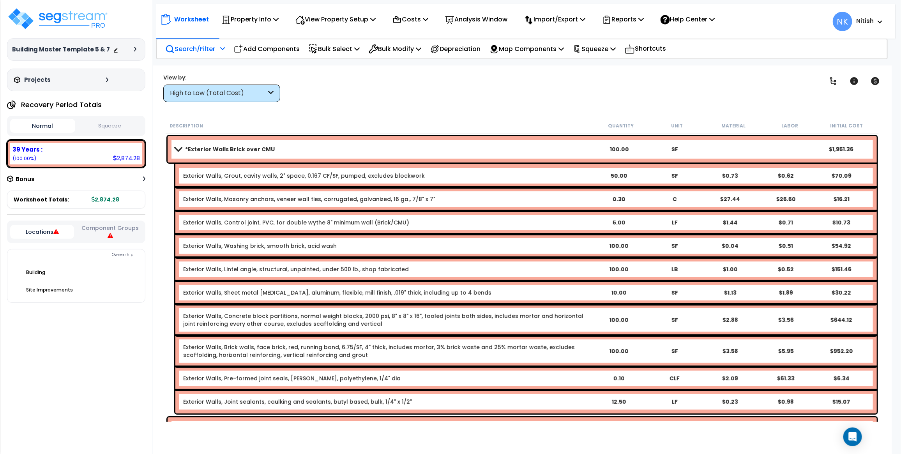
click at [177, 149] on span at bounding box center [178, 149] width 11 height 6
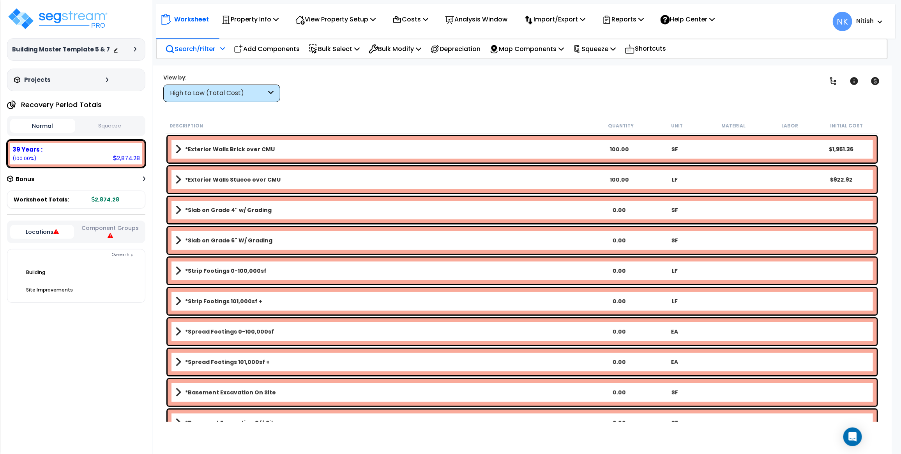
click at [135, 51] on icon at bounding box center [135, 49] width 2 height 5
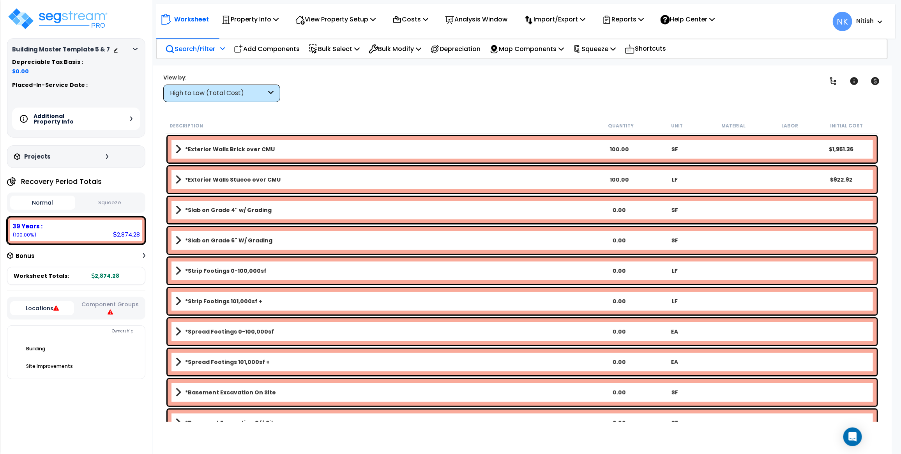
click at [131, 116] on div "Additional Property Info" at bounding box center [76, 119] width 128 height 23
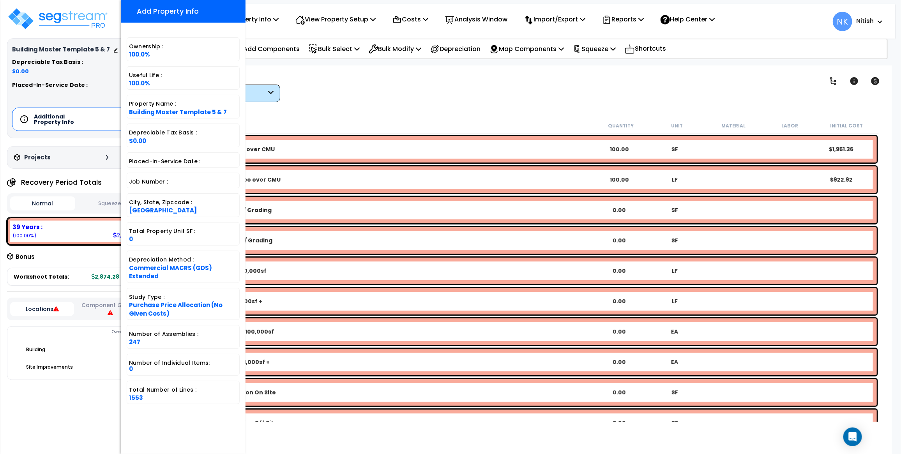
click at [286, 70] on div "Worksheet Property Info Property Setup Add Property Unit Template property Clon…" at bounding box center [522, 293] width 739 height 454
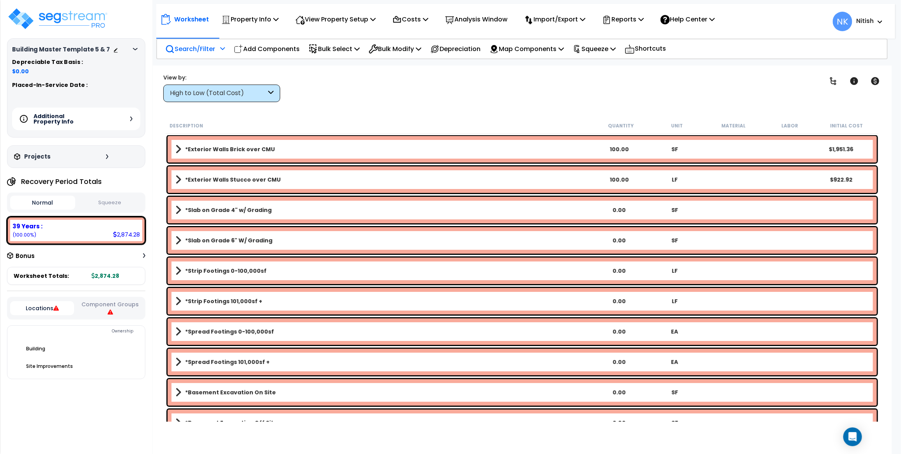
click at [199, 46] on p "Search/Filter" at bounding box center [190, 49] width 50 height 11
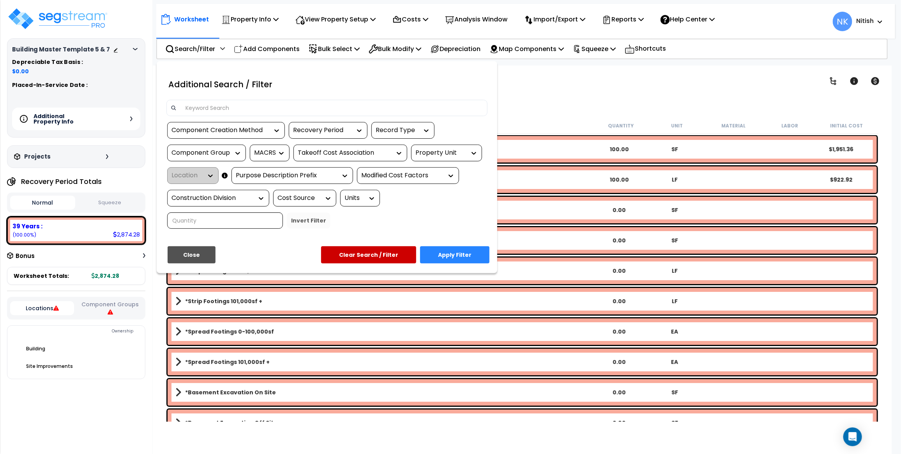
click at [213, 102] on input at bounding box center [332, 108] width 303 height 12
paste input "*Exterior Windows Double Hung Aluminum"
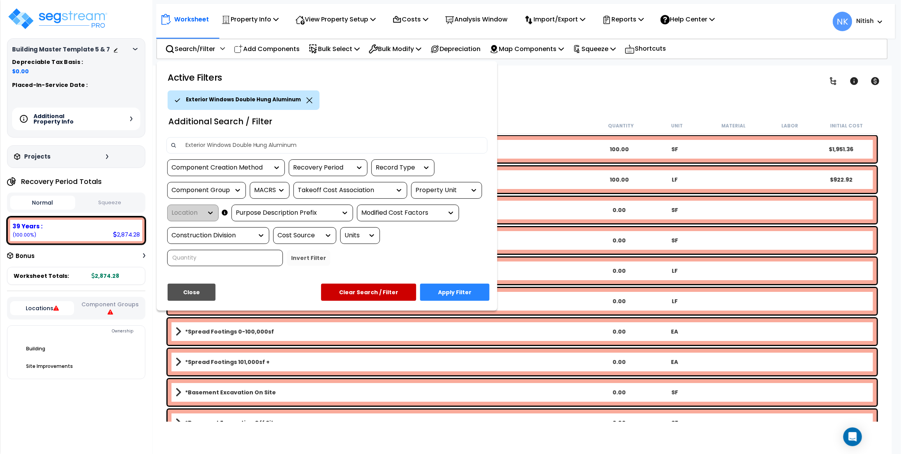
type input "Exterior Windows Double Hung Aluminum"
click at [451, 289] on button "Apply Filter" at bounding box center [454, 292] width 69 height 17
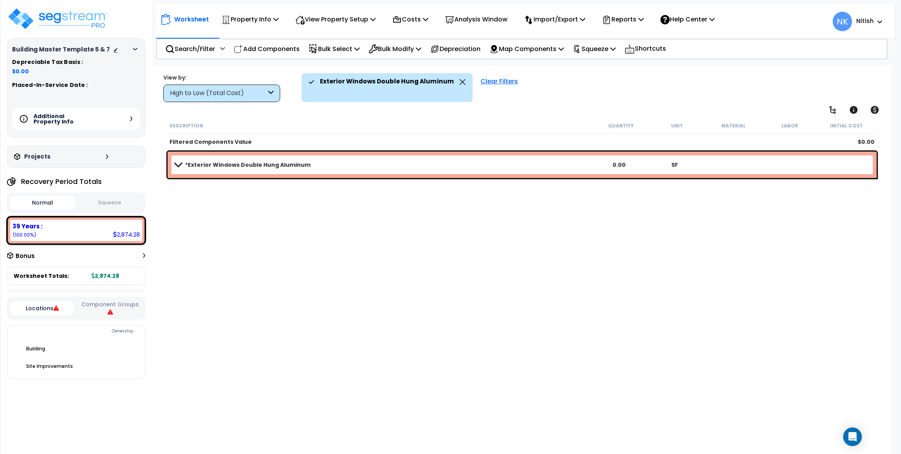
click at [235, 159] on link "*Exterior Windows Double Hung Aluminum" at bounding box center [383, 164] width 416 height 11
click at [207, 224] on div "Description Quantity Unit Material Labor Initial Cost Filtered Components Value…" at bounding box center [523, 270] width 716 height 305
click at [460, 79] on icon at bounding box center [463, 82] width 6 height 6
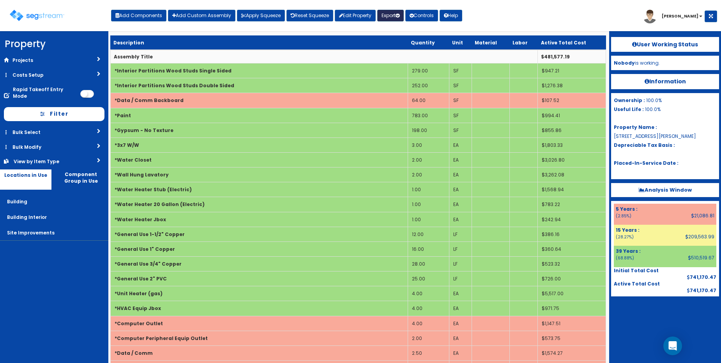
click at [391, 17] on button "Export" at bounding box center [390, 16] width 27 height 12
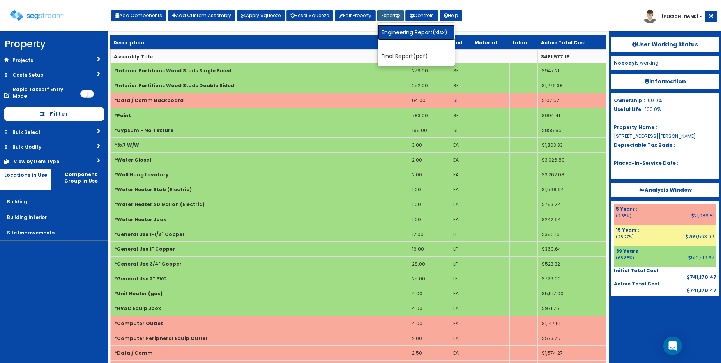
click at [392, 32] on link "Engineering Report(xlsx)" at bounding box center [416, 33] width 77 height 16
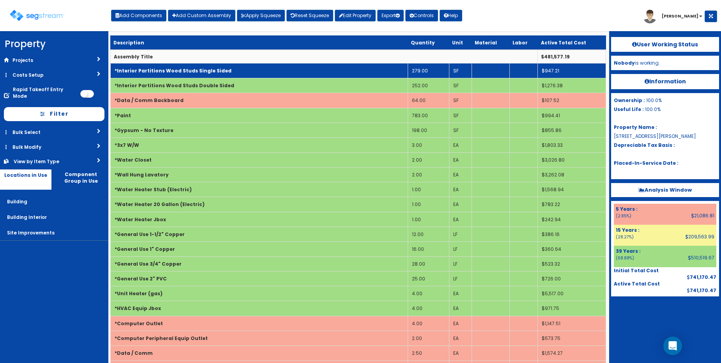
click at [140, 71] on b "*Interior Partitions Wood Studs Single Sided" at bounding box center [173, 70] width 117 height 7
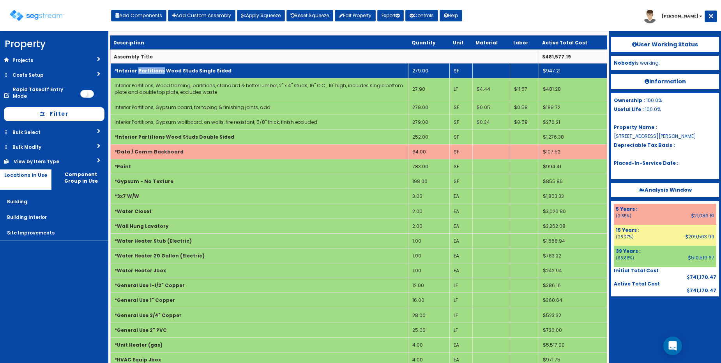
click at [140, 71] on b "*Interior Partitions Wood Studs Single Sided" at bounding box center [173, 70] width 117 height 7
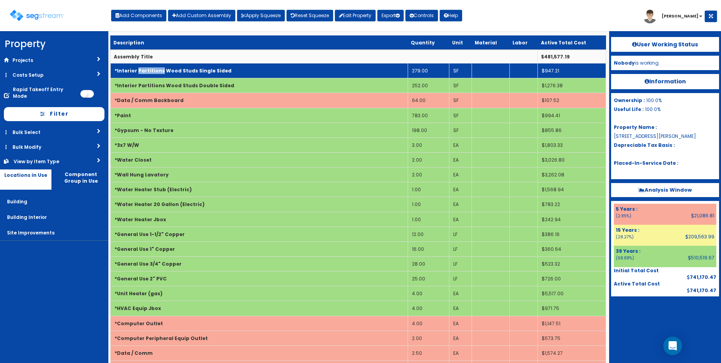
click at [140, 71] on b "*Interior Partitions Wood Studs Single Sided" at bounding box center [173, 70] width 117 height 7
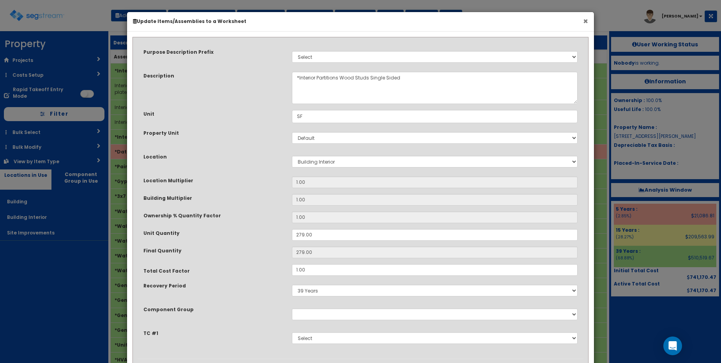
click at [583, 20] on button "×" at bounding box center [585, 21] width 5 height 8
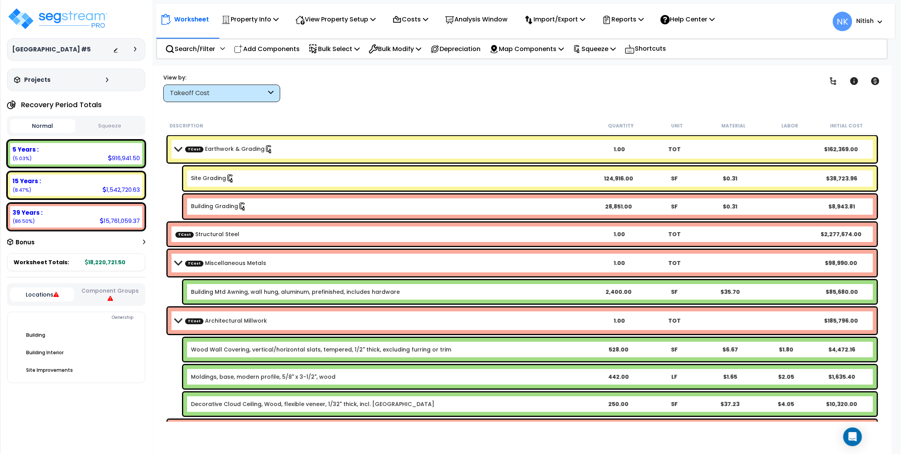
click at [179, 148] on span at bounding box center [178, 149] width 11 height 6
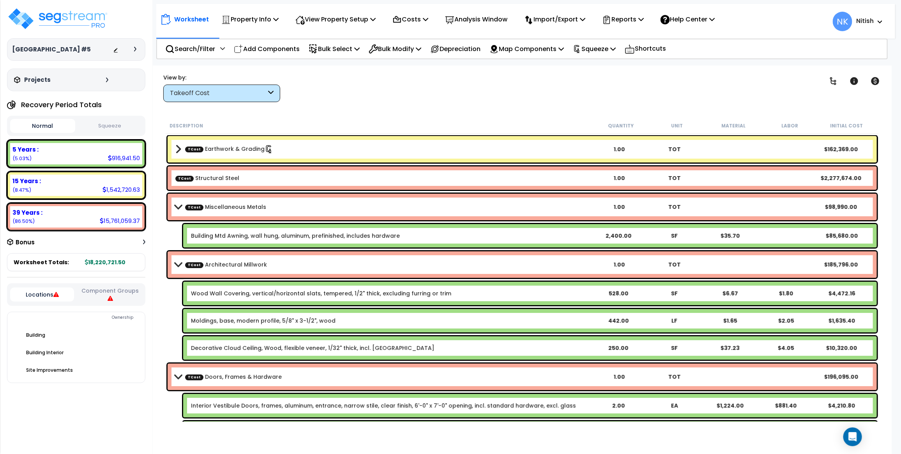
click at [175, 207] on span at bounding box center [178, 207] width 11 height 6
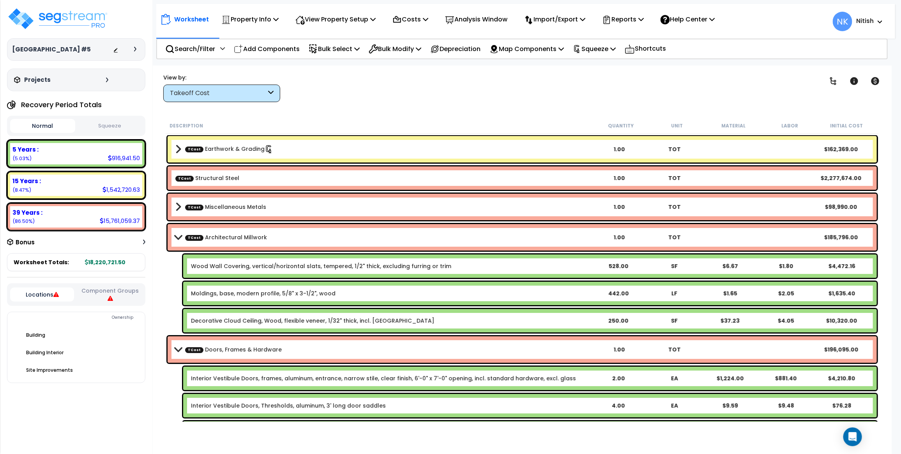
click at [175, 243] on div "TCost Architectural Millwork 1.00 TOT $185,796.00" at bounding box center [523, 237] width 710 height 27
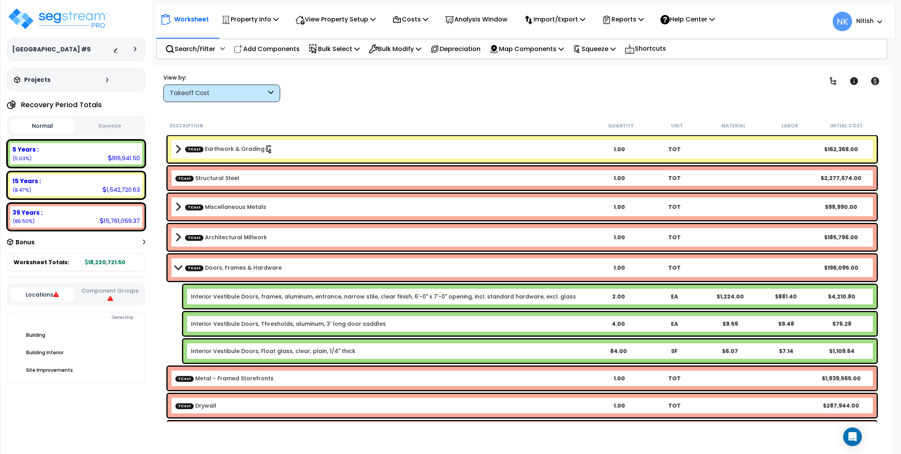
click at [177, 267] on span at bounding box center [178, 268] width 11 height 6
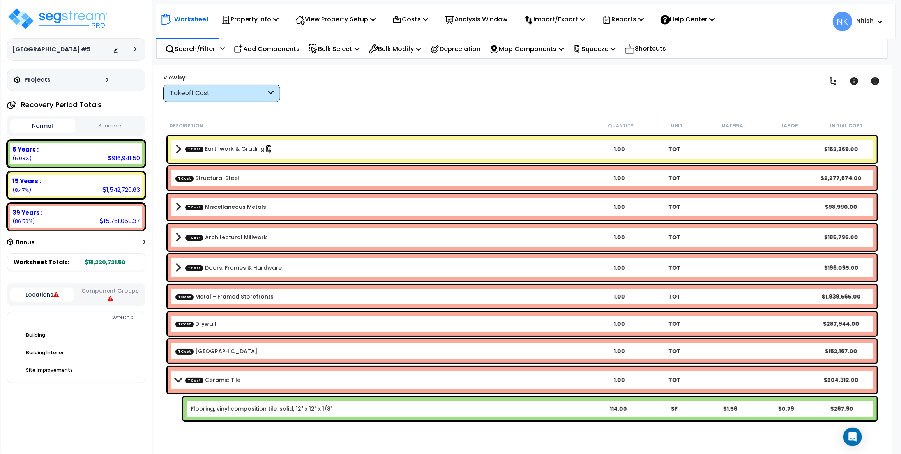
click at [177, 384] on b "TCost Ceramic Tile" at bounding box center [383, 380] width 416 height 11
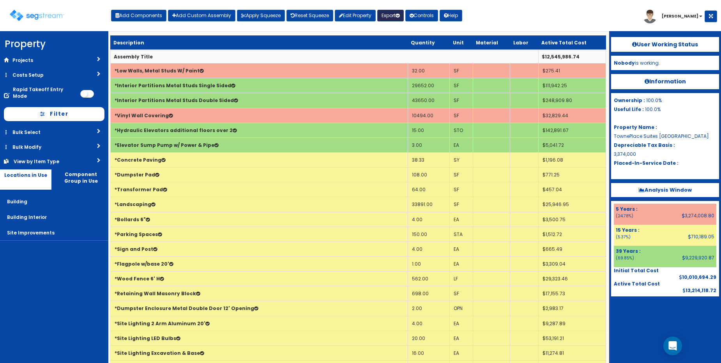
click at [398, 14] on button "Export" at bounding box center [390, 16] width 27 height 12
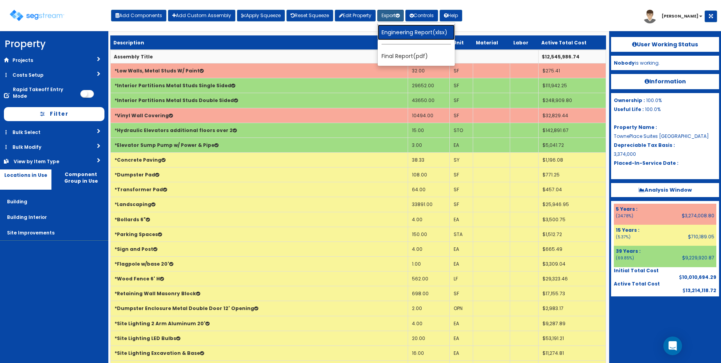
click at [401, 29] on link "Engineering Report(xlsx)" at bounding box center [416, 33] width 77 height 16
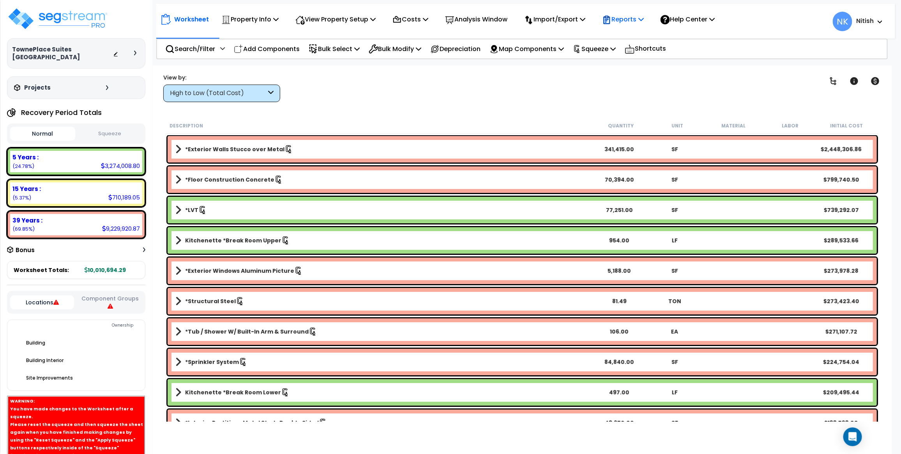
click at [626, 17] on p "Reports" at bounding box center [623, 19] width 42 height 11
click at [627, 36] on link "Get Report" at bounding box center [637, 37] width 77 height 16
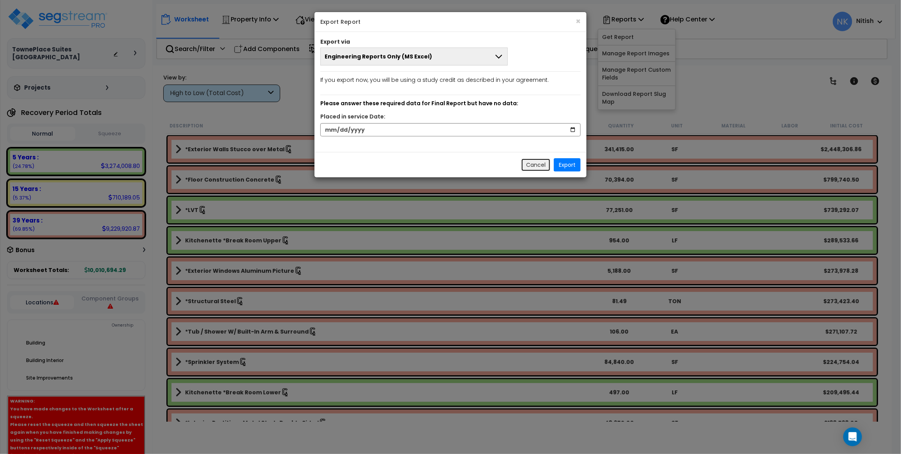
click at [533, 165] on button "Cancel" at bounding box center [536, 164] width 30 height 13
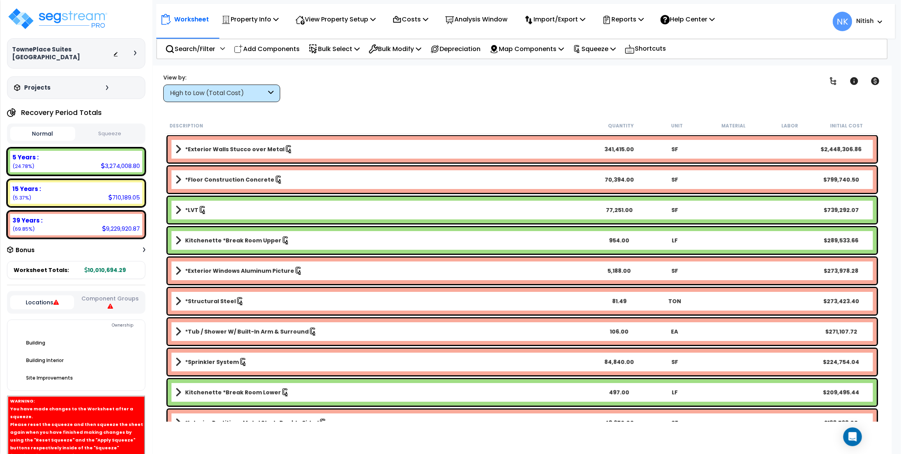
click at [537, 101] on div "Clear Filters" at bounding box center [549, 87] width 519 height 29
click at [635, 18] on p "Reports" at bounding box center [623, 19] width 42 height 11
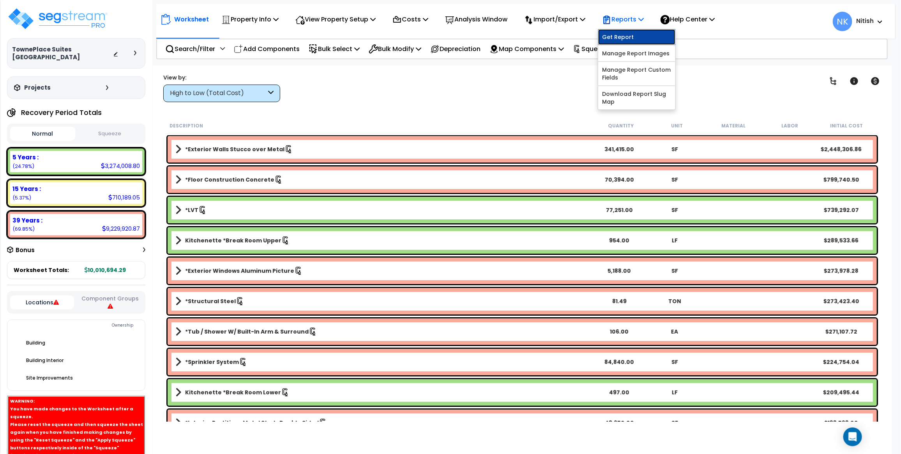
click at [630, 34] on link "Get Report" at bounding box center [637, 37] width 77 height 16
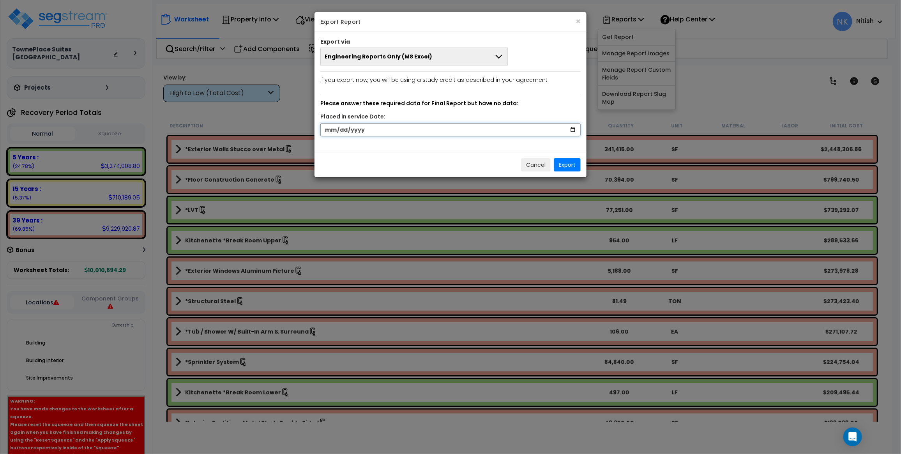
click at [328, 134] on input "date" at bounding box center [451, 129] width 260 height 13
type input "0292-01-01"
type input "2024-01-01"
click at [576, 164] on button "Export" at bounding box center [567, 164] width 27 height 13
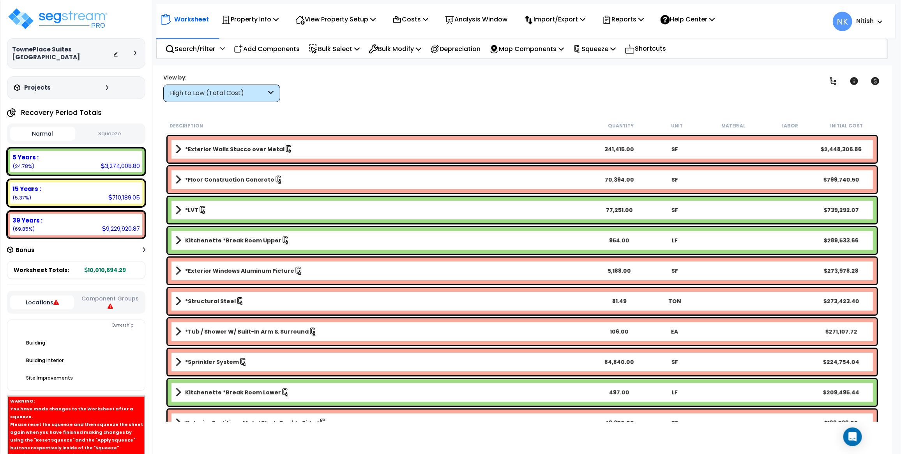
click at [104, 127] on button "Squeeze" at bounding box center [109, 134] width 65 height 14
click at [33, 127] on button "Normal" at bounding box center [42, 134] width 65 height 14
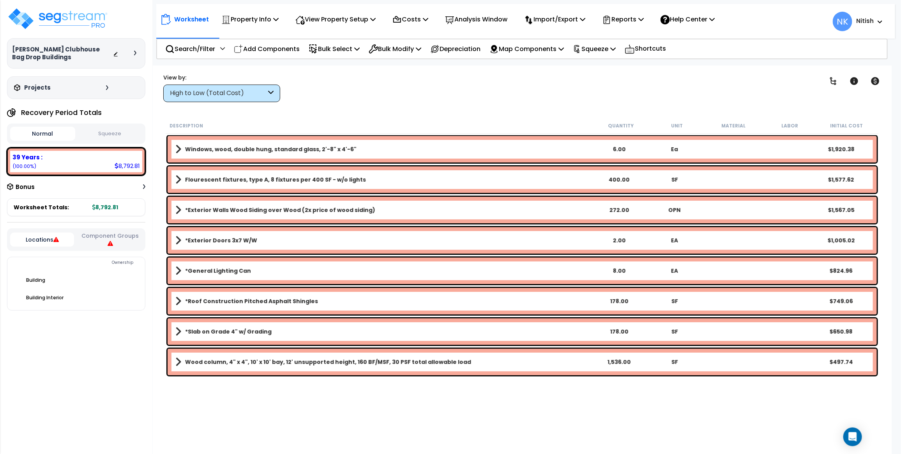
click at [106, 130] on button "Squeeze" at bounding box center [109, 134] width 65 height 14
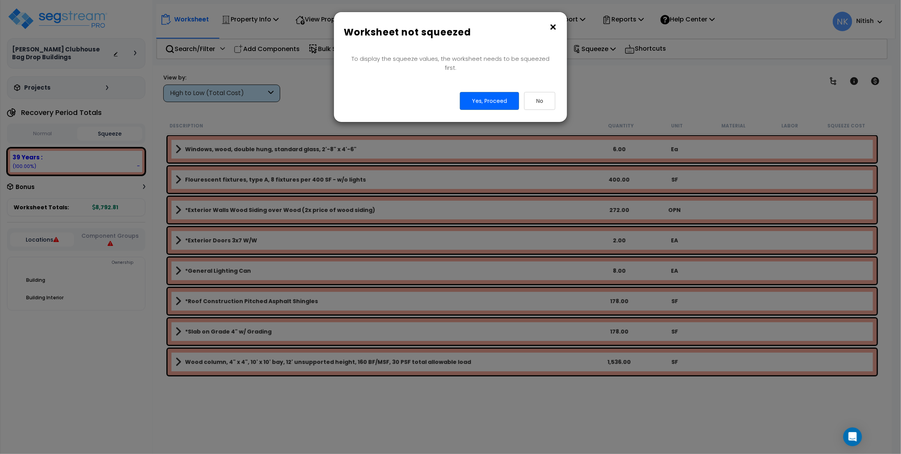
click at [552, 30] on button "×" at bounding box center [553, 27] width 9 height 12
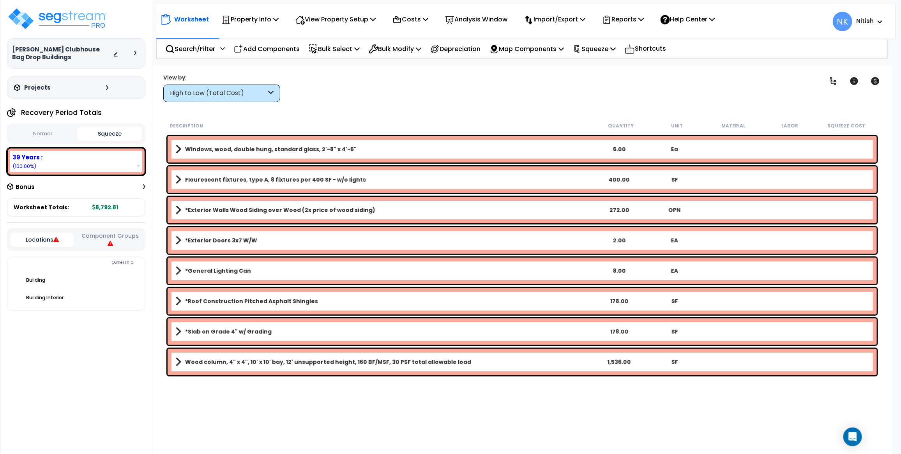
click at [58, 133] on button "Normal" at bounding box center [42, 134] width 65 height 14
click at [638, 25] on div "Reports" at bounding box center [623, 19] width 42 height 18
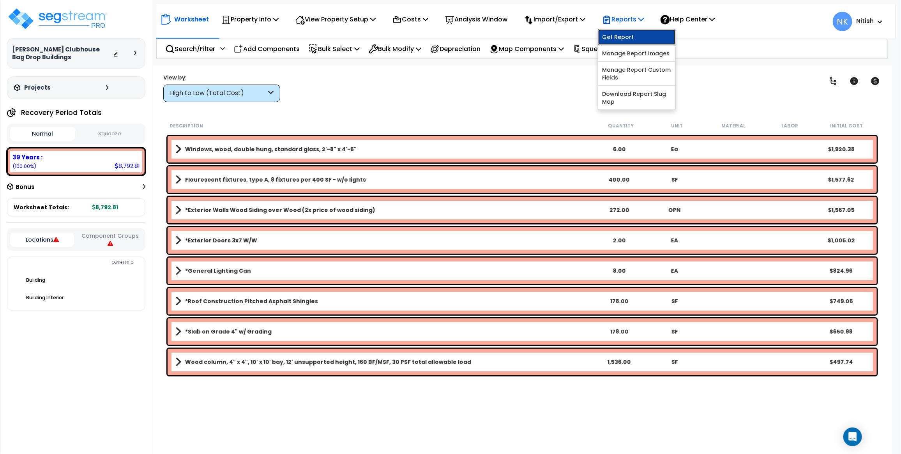
click at [638, 35] on link "Get Report" at bounding box center [637, 37] width 77 height 16
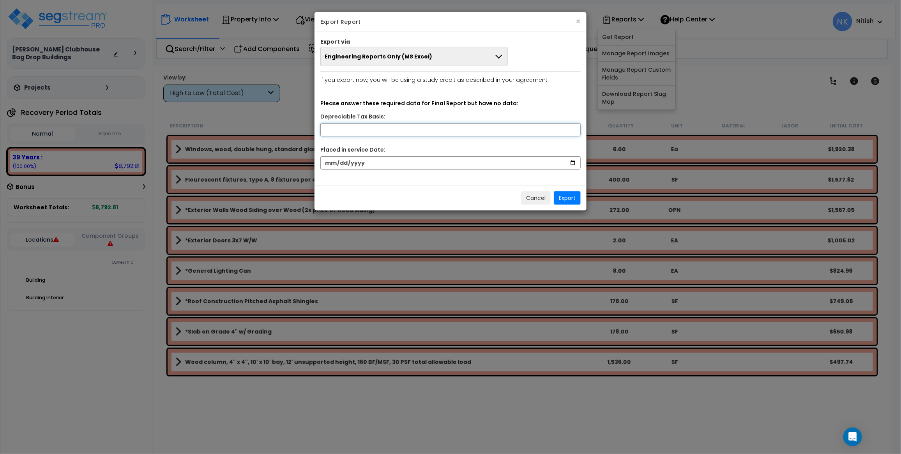
click at [455, 131] on input "text" at bounding box center [451, 129] width 260 height 13
type input "8,792.81"
type input "[DATE]"
click at [572, 199] on button "Export" at bounding box center [567, 197] width 27 height 13
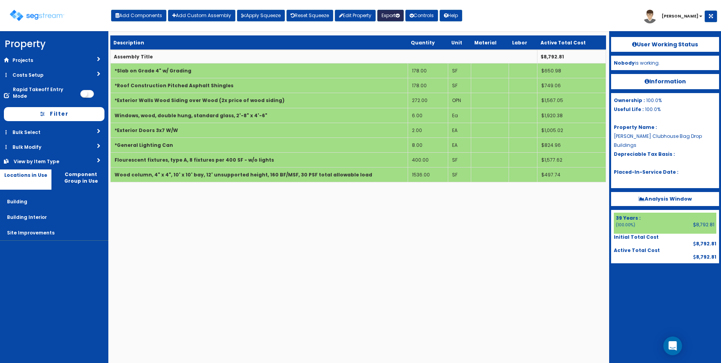
click at [397, 14] on button "Export" at bounding box center [390, 16] width 27 height 12
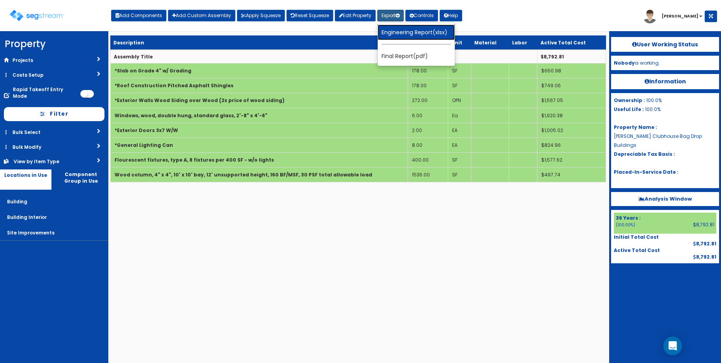
click at [409, 34] on link "Engineering Report(xlsx)" at bounding box center [416, 33] width 77 height 16
